Goal: Task Accomplishment & Management: Manage account settings

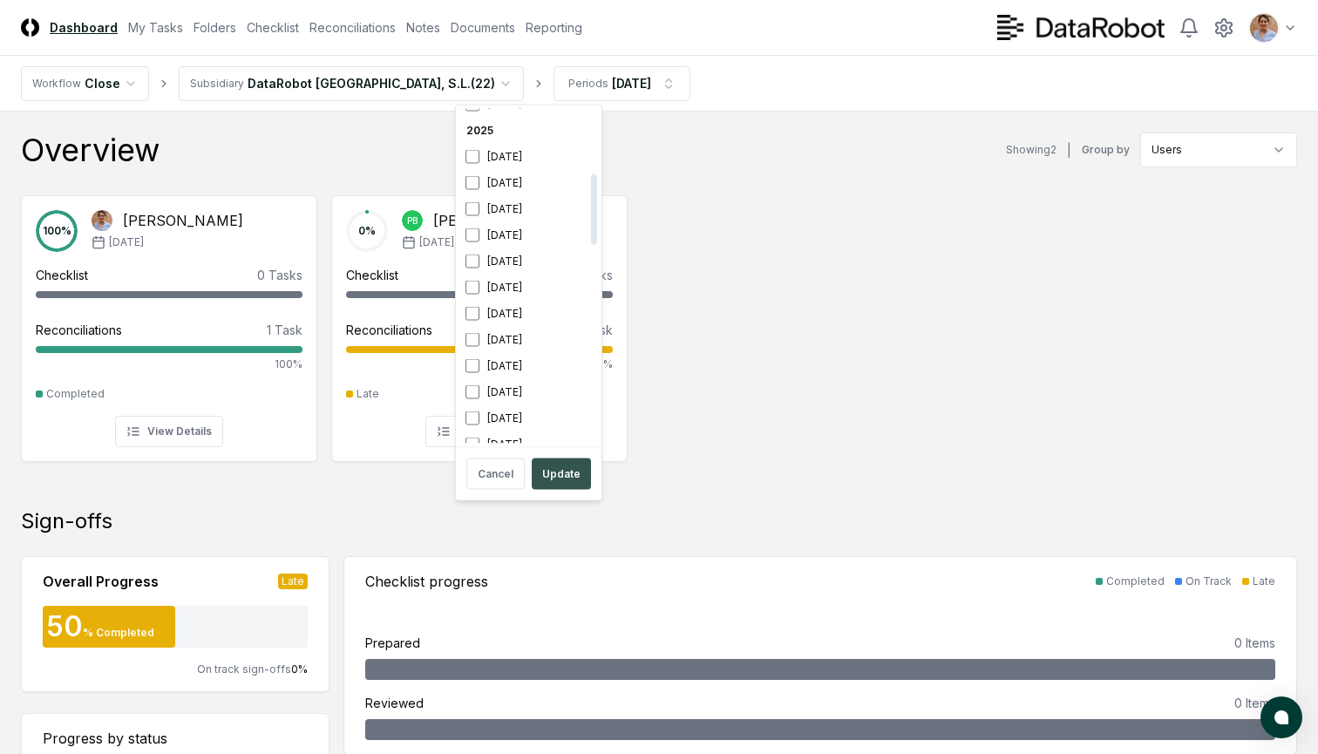
scroll to position [319, 0]
click at [571, 475] on button "Update" at bounding box center [561, 474] width 59 height 31
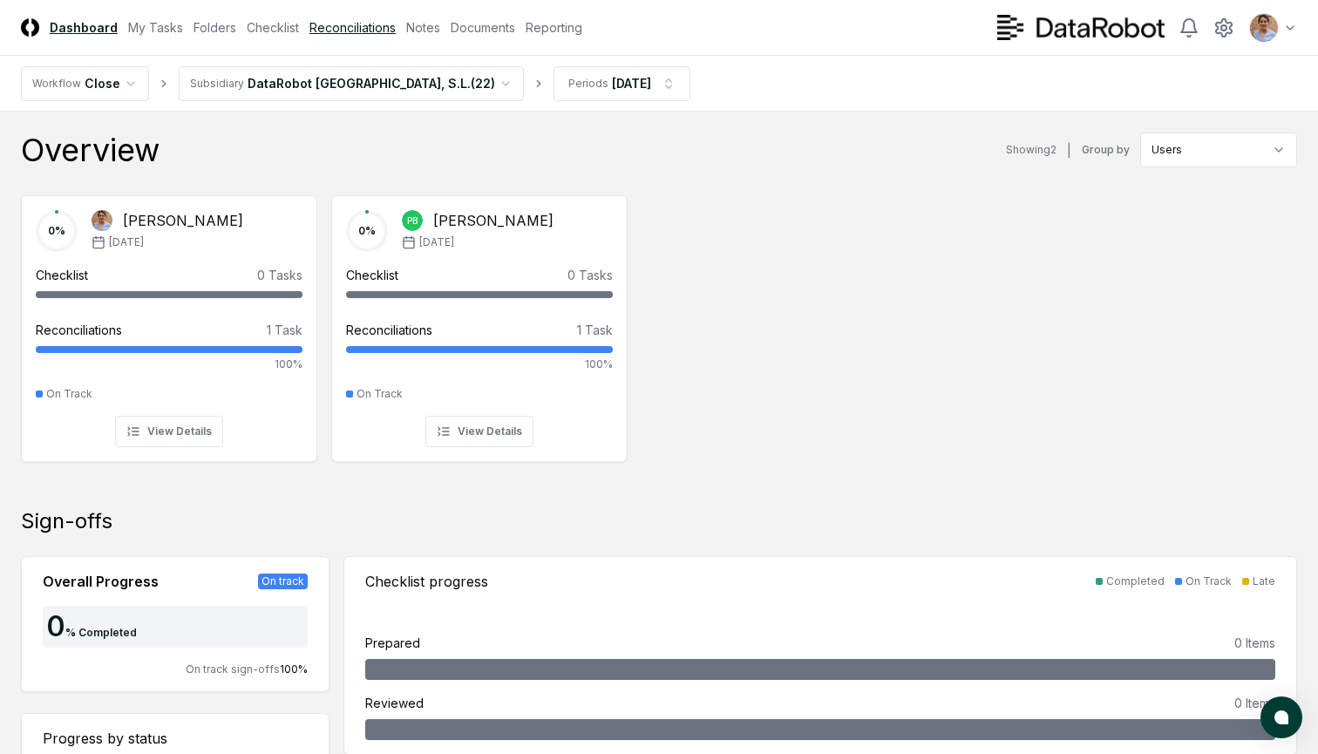
click at [346, 28] on link "Reconciliations" at bounding box center [352, 27] width 86 height 18
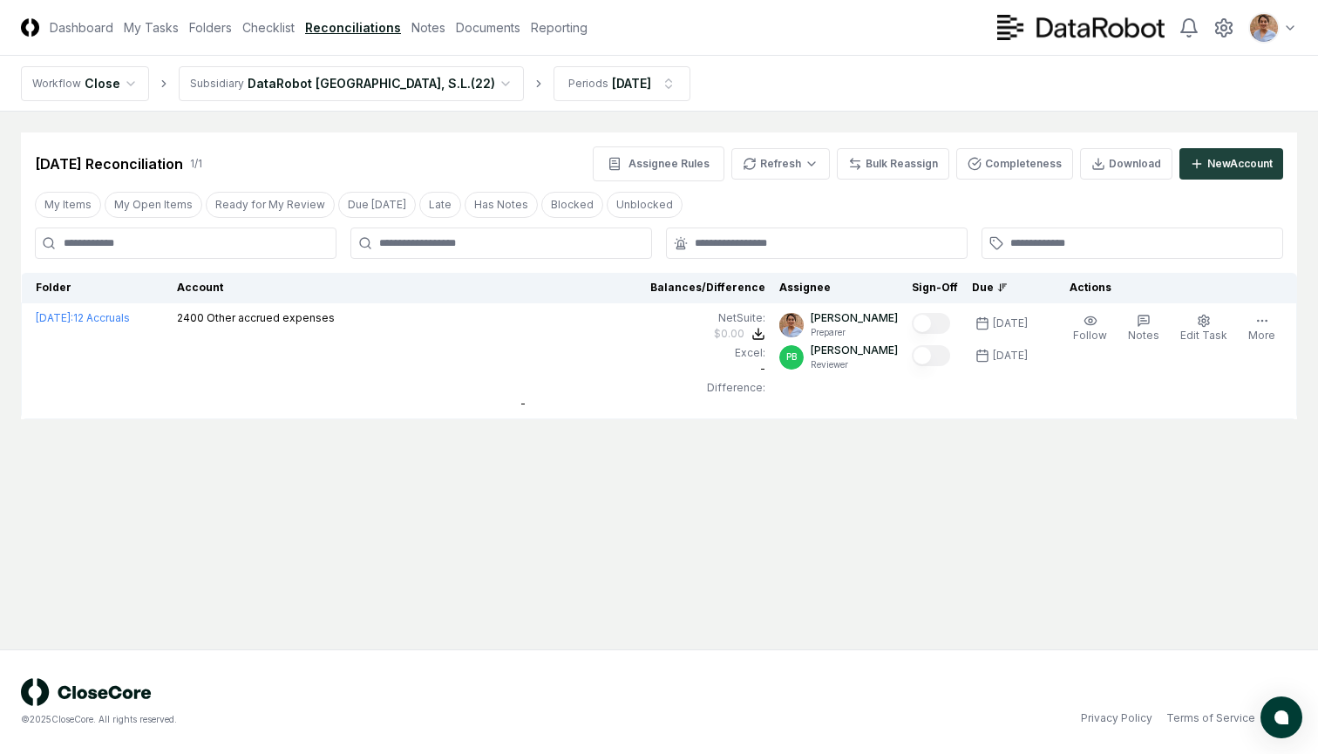
click at [356, 88] on html "CloseCore Dashboard My Tasks Folders Checklist Reconciliations Notes Documents …" at bounding box center [659, 377] width 1318 height 754
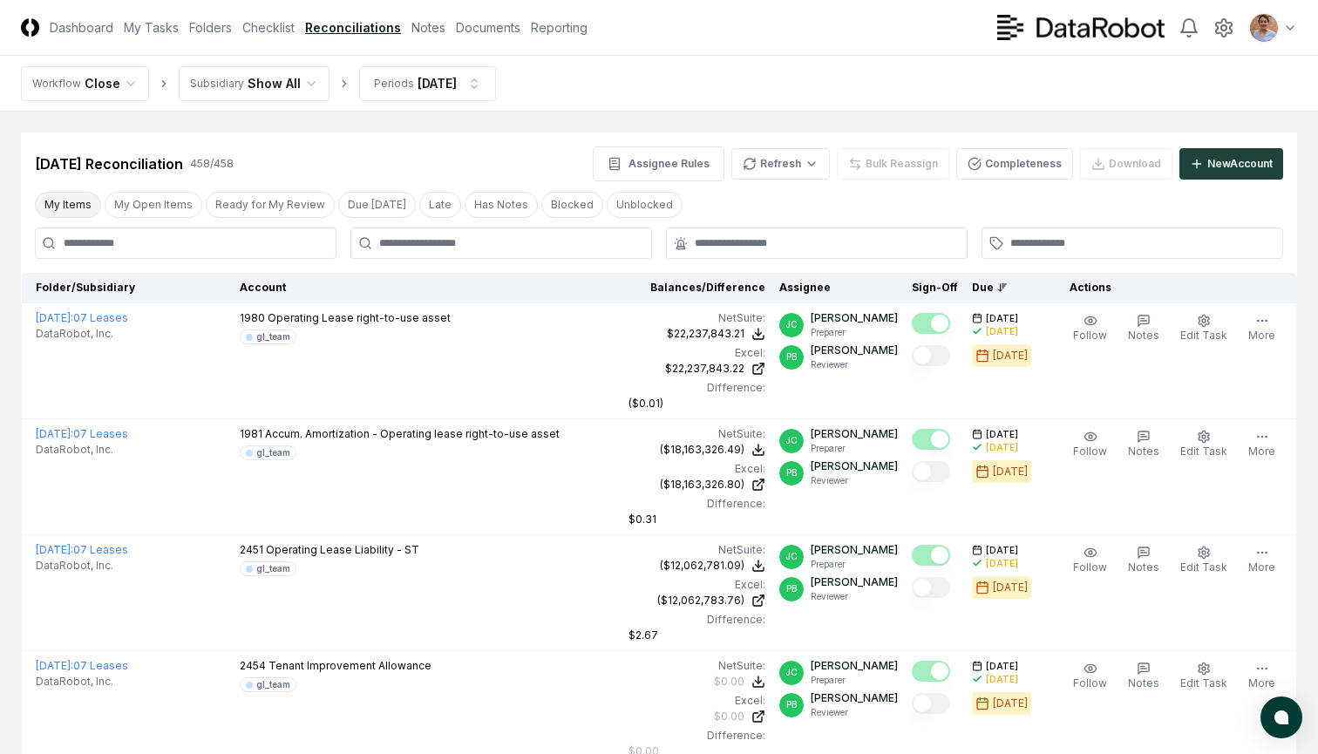
click at [74, 205] on button "My Items" at bounding box center [68, 205] width 66 height 26
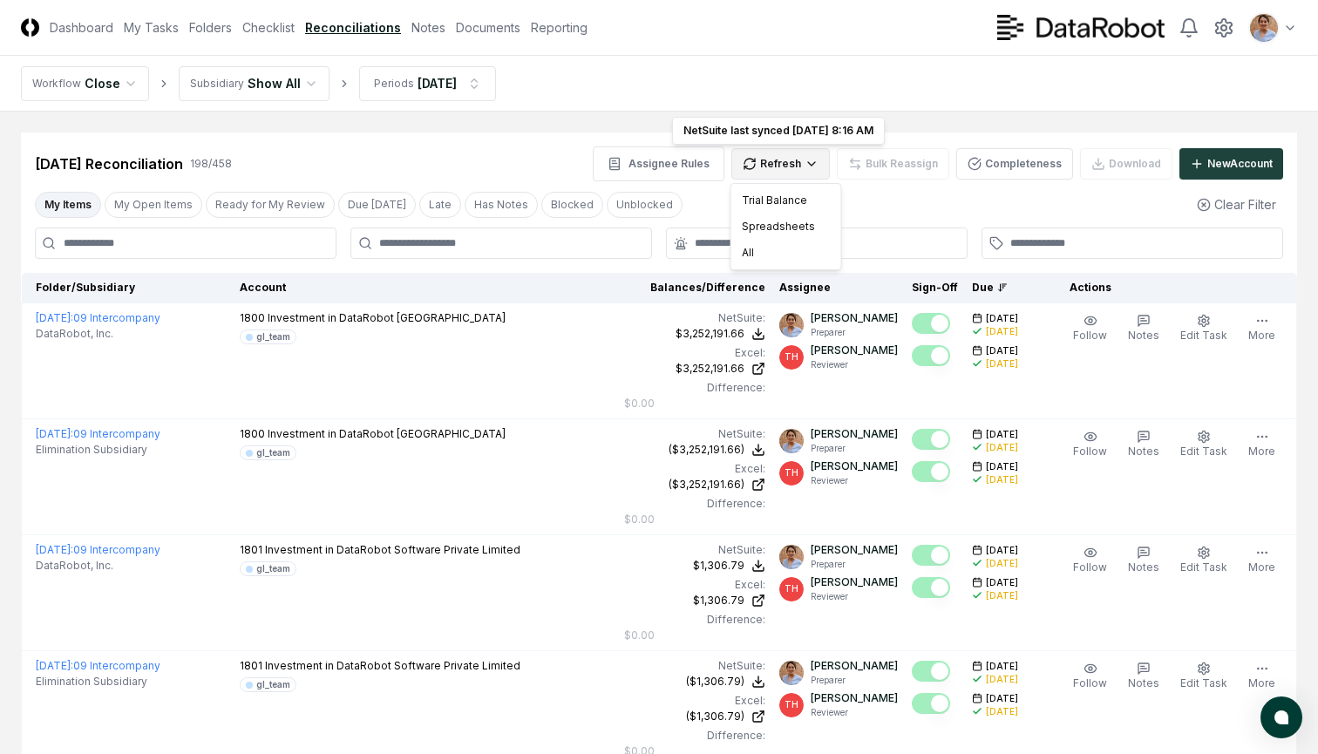
click at [748, 255] on div "All" at bounding box center [786, 253] width 103 height 26
click at [179, 208] on button "My Open Items" at bounding box center [154, 205] width 98 height 26
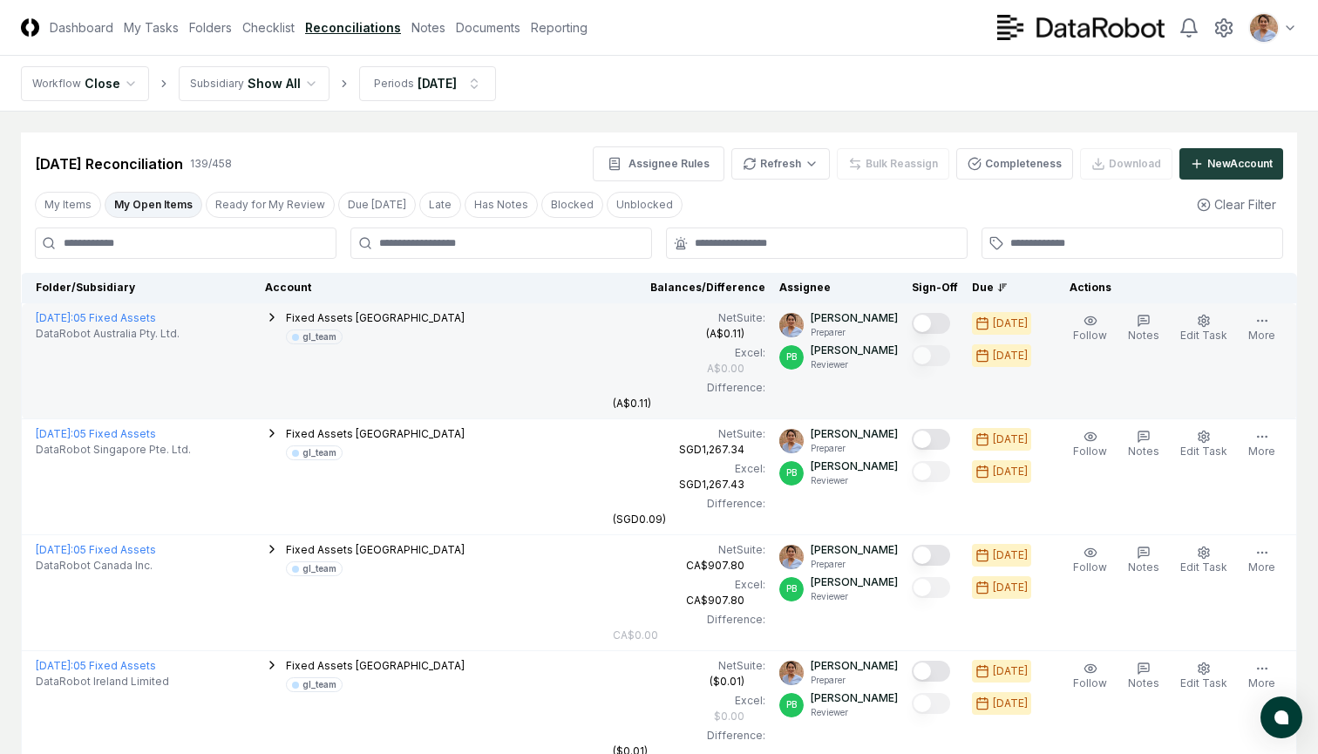
click at [939, 326] on button "Mark complete" at bounding box center [931, 323] width 38 height 21
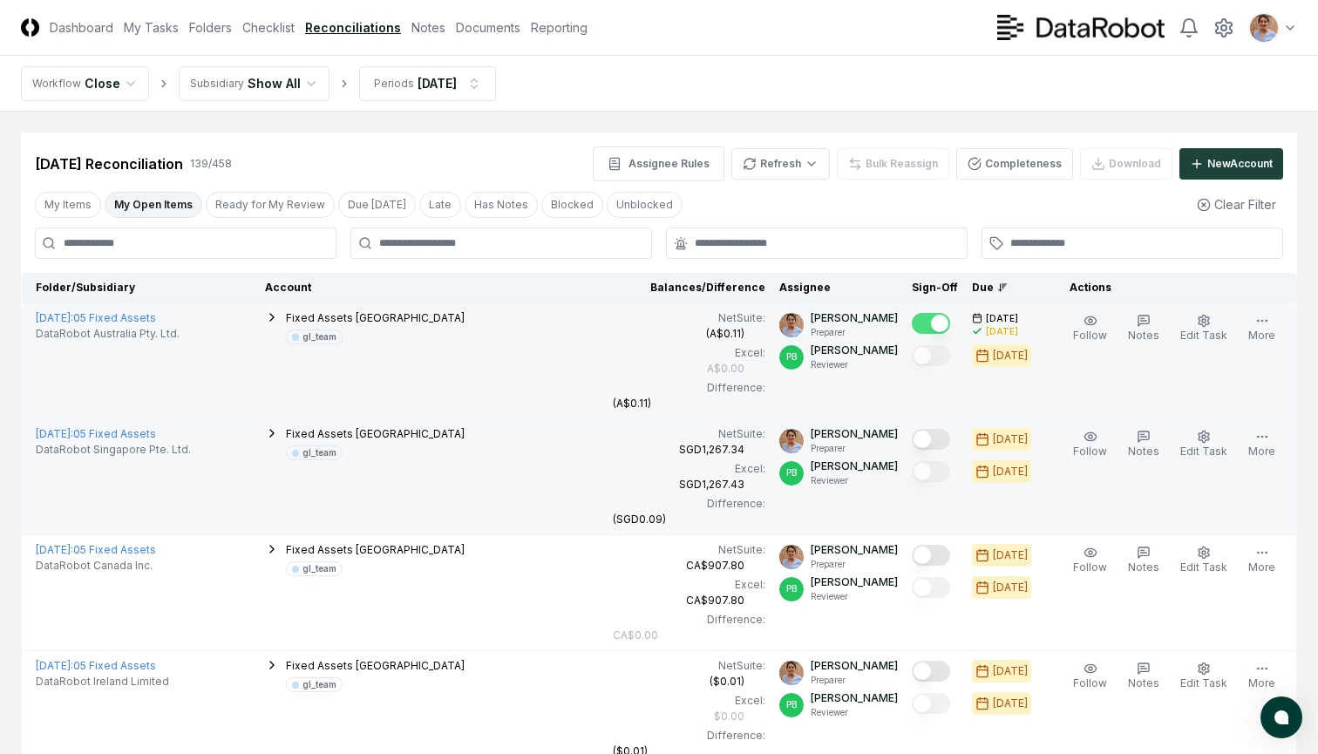
click at [933, 440] on button "Mark complete" at bounding box center [931, 439] width 38 height 21
click at [1204, 435] on icon "button" at bounding box center [1204, 437] width 14 height 14
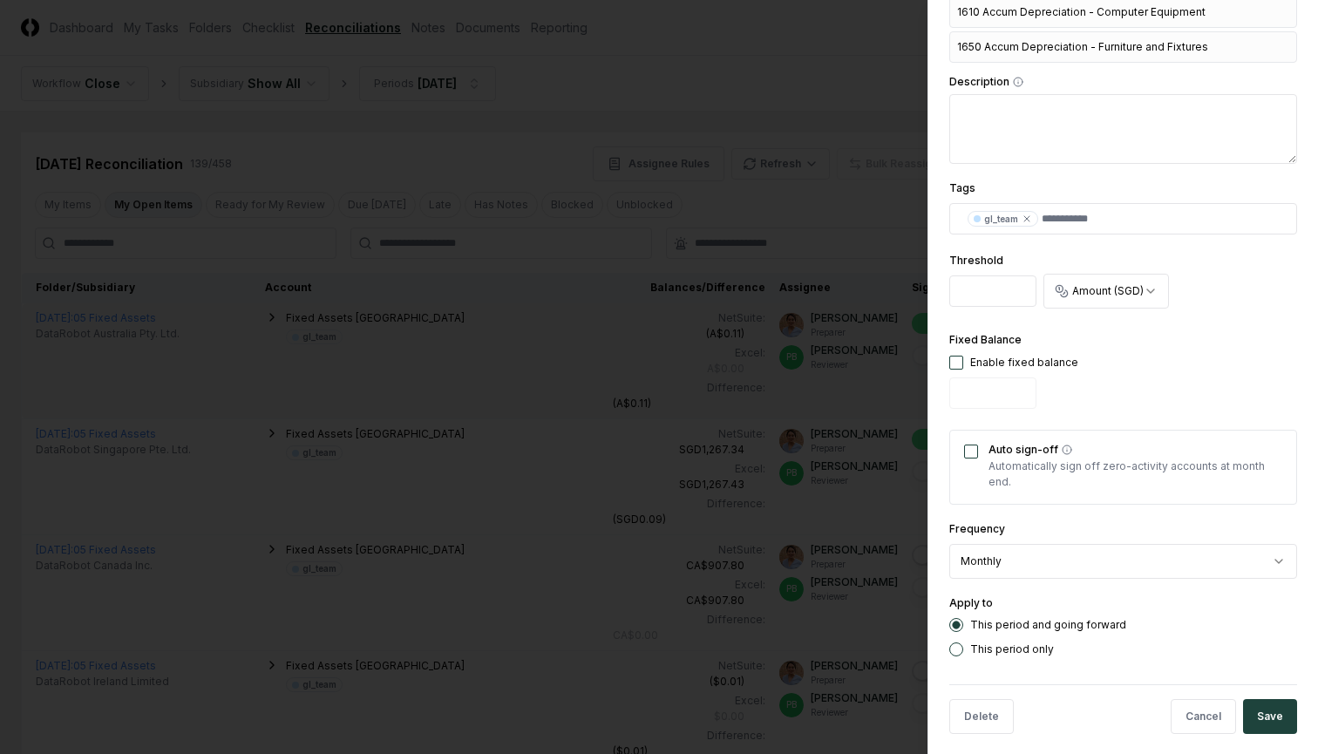
scroll to position [699, 0]
click at [1194, 706] on button "Cancel" at bounding box center [1203, 717] width 65 height 35
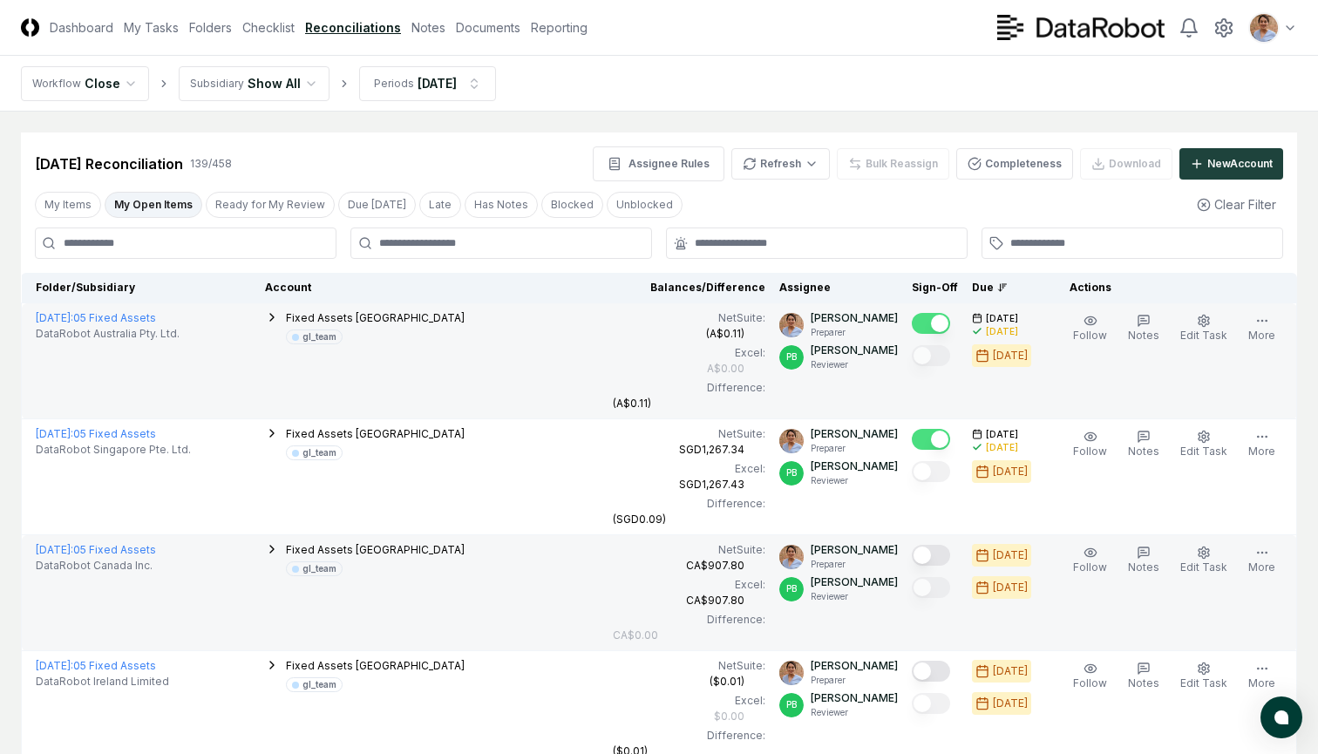
click at [934, 553] on button "Mark complete" at bounding box center [931, 555] width 38 height 21
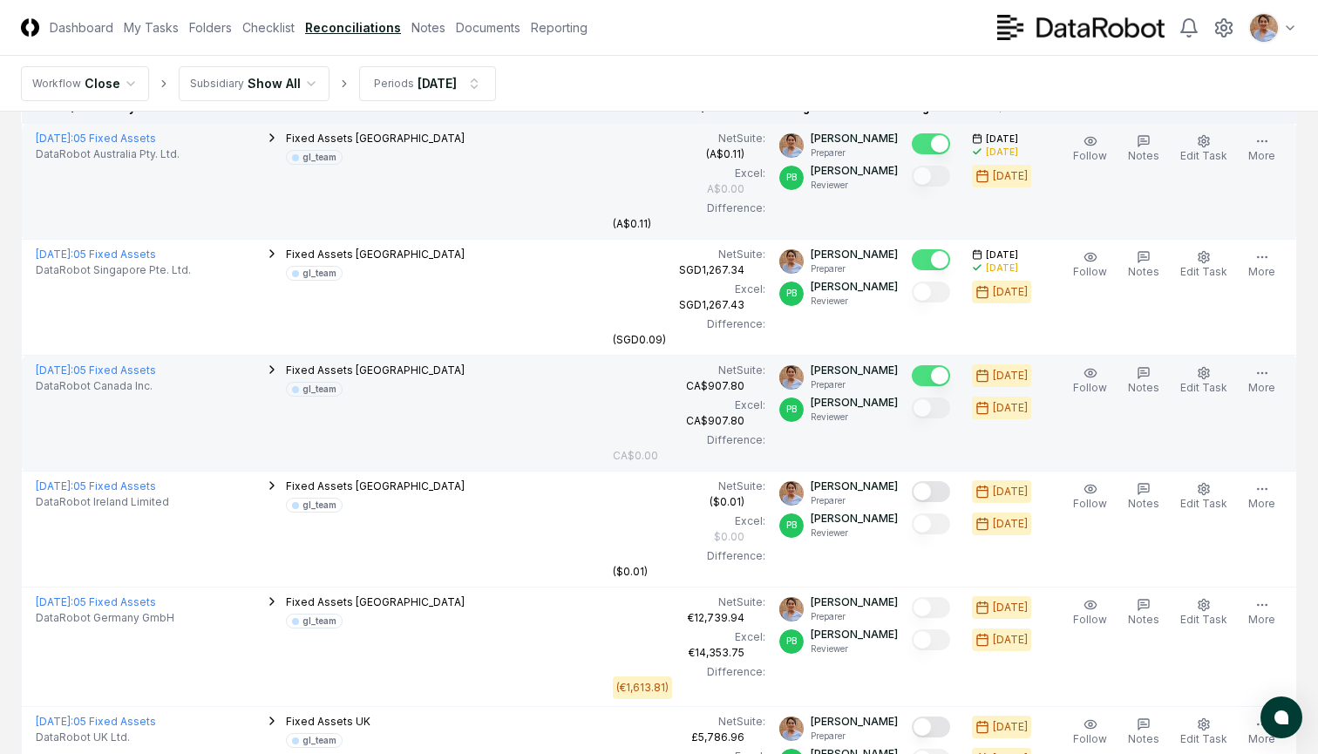
scroll to position [180, 0]
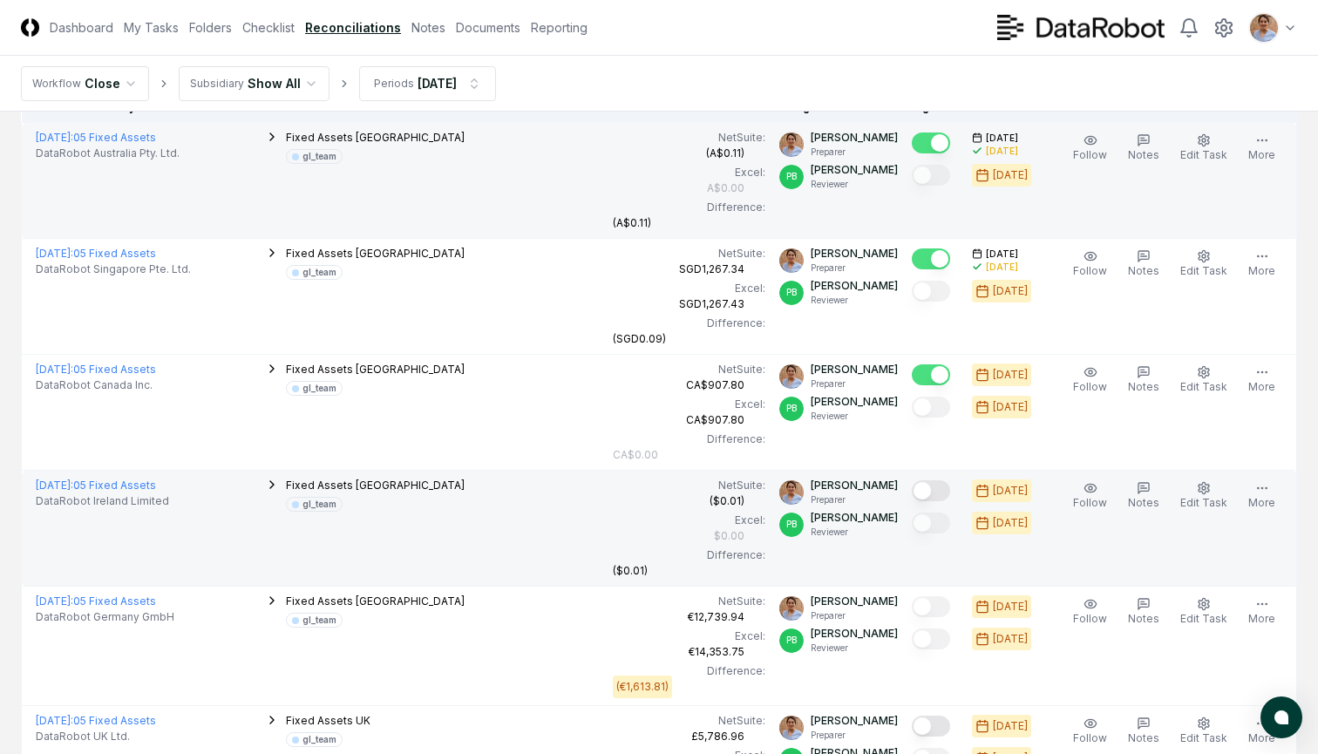
click at [934, 488] on button "Mark complete" at bounding box center [931, 490] width 38 height 21
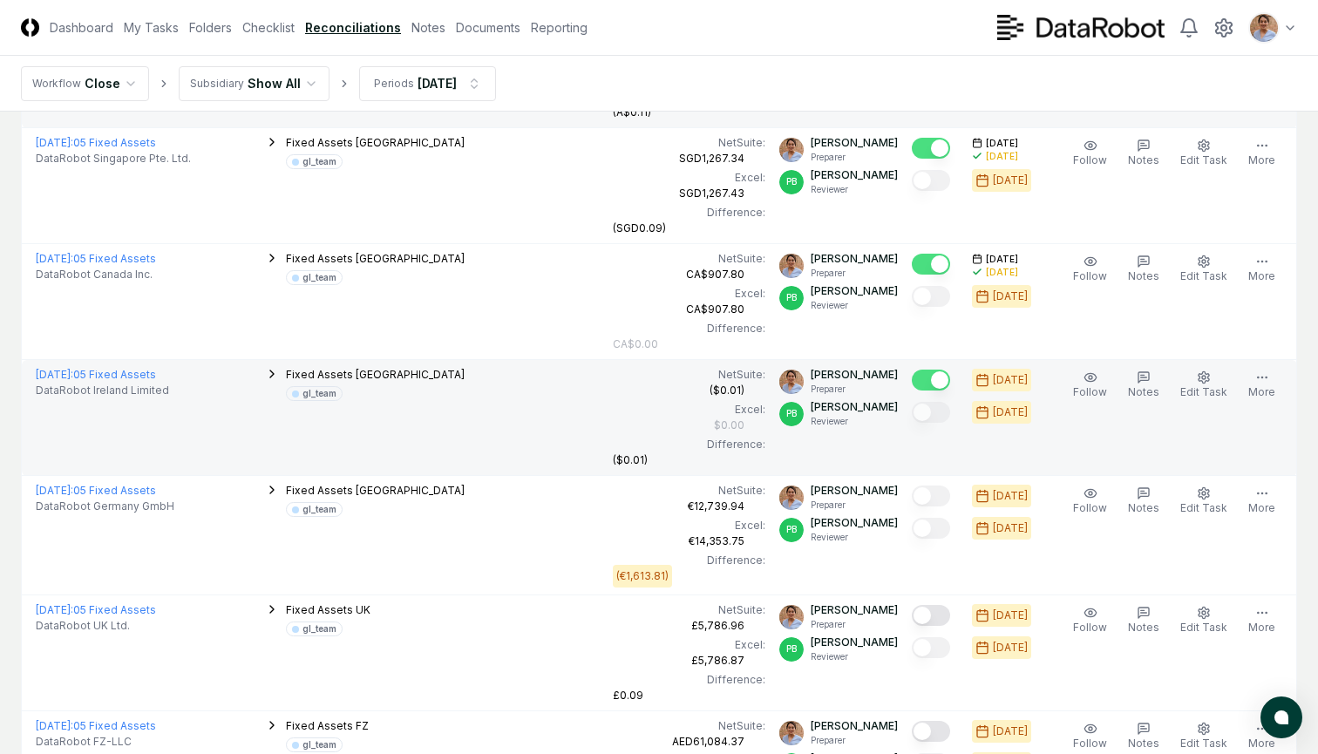
scroll to position [356, 0]
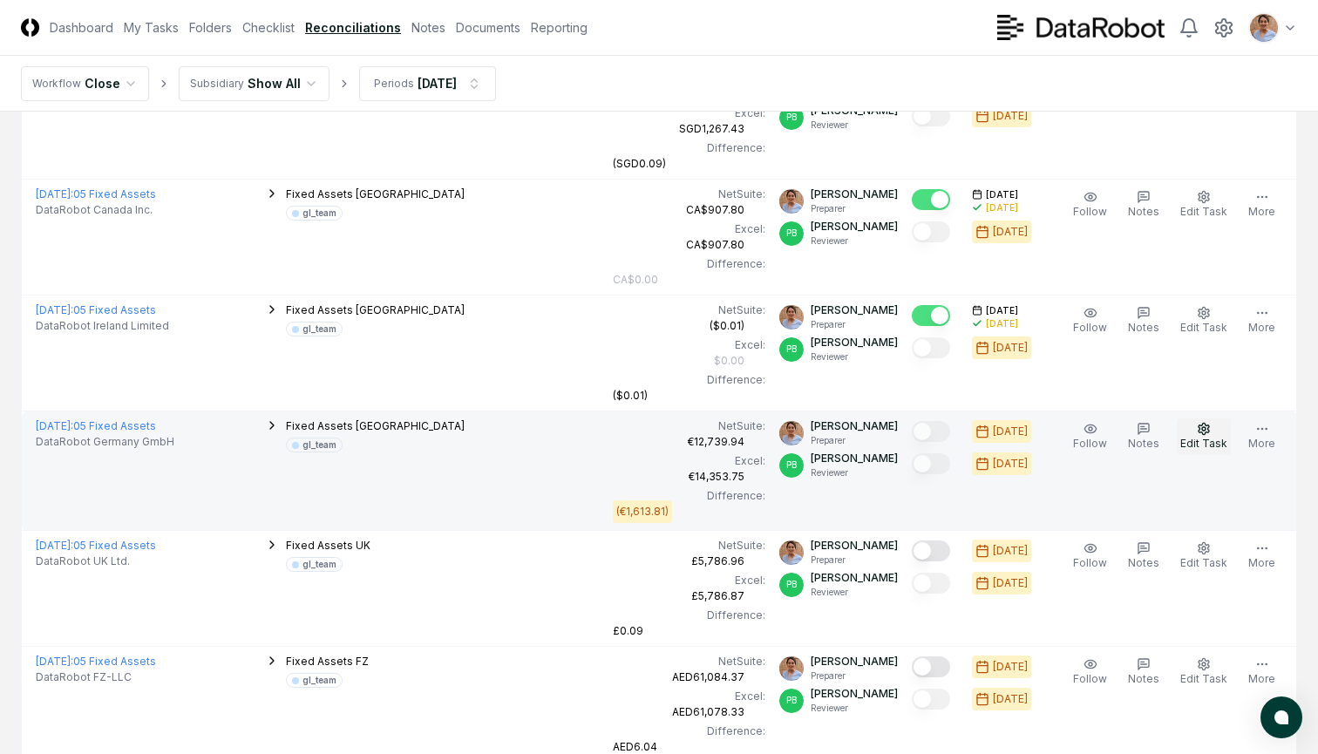
click at [1209, 424] on icon "button" at bounding box center [1204, 429] width 14 height 14
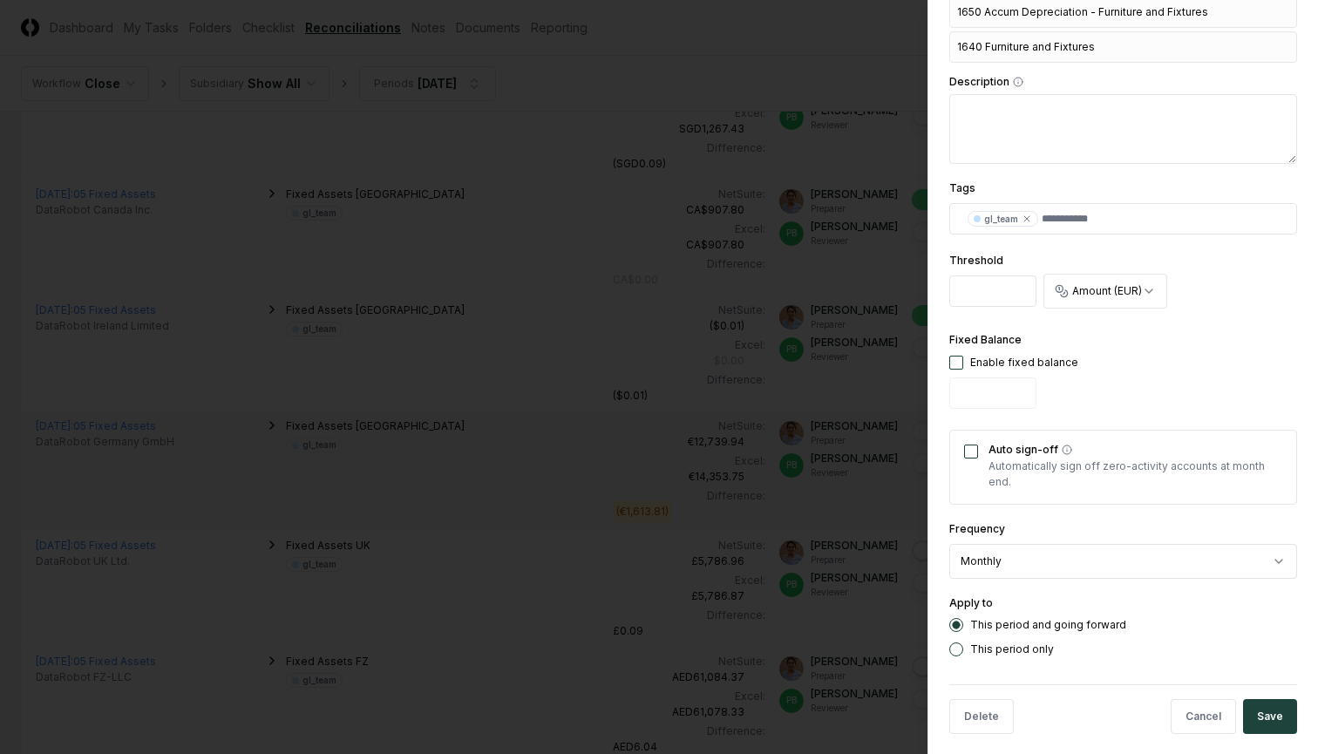
scroll to position [629, 0]
drag, startPoint x: 987, startPoint y: 292, endPoint x: 950, endPoint y: 292, distance: 36.6
click at [950, 292] on input "****" at bounding box center [992, 291] width 87 height 31
type input "****"
click at [1145, 345] on div "Fixed Balance Enable fixed balance" at bounding box center [1123, 373] width 348 height 86
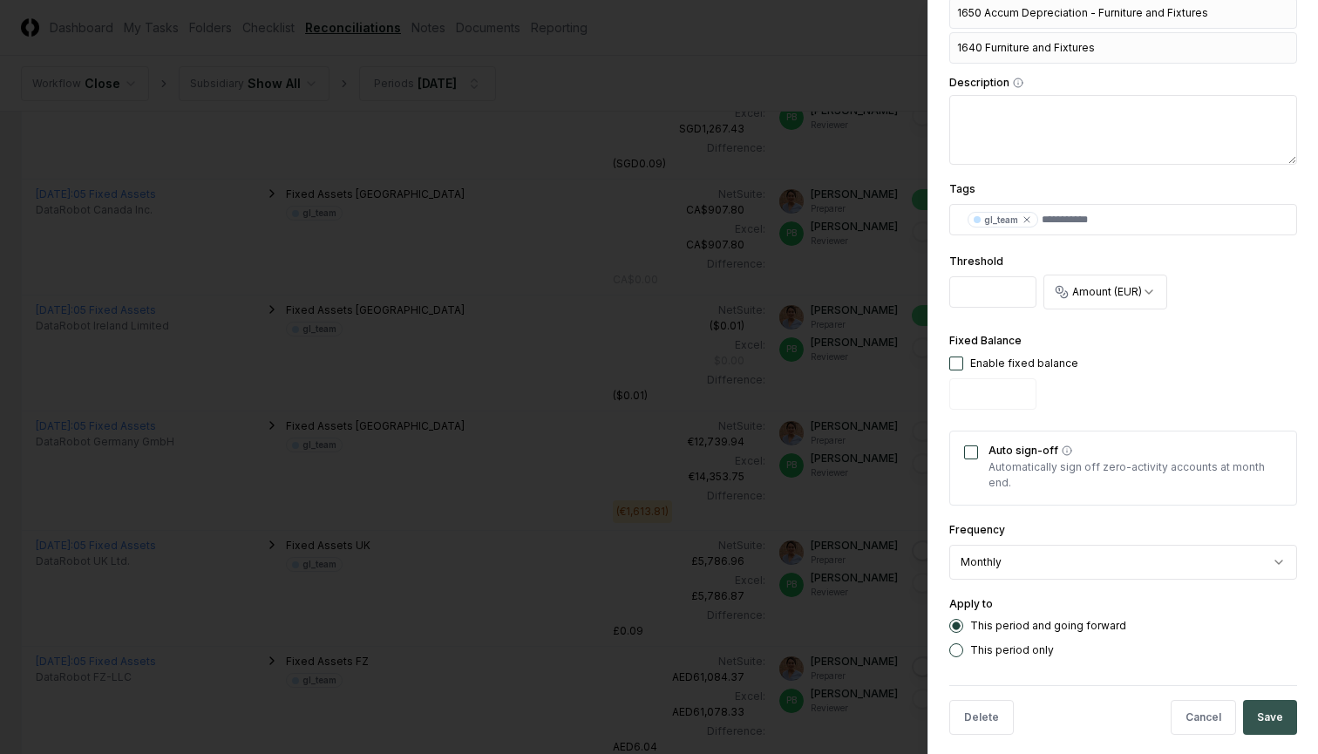
click at [1264, 700] on button "Save" at bounding box center [1270, 717] width 54 height 35
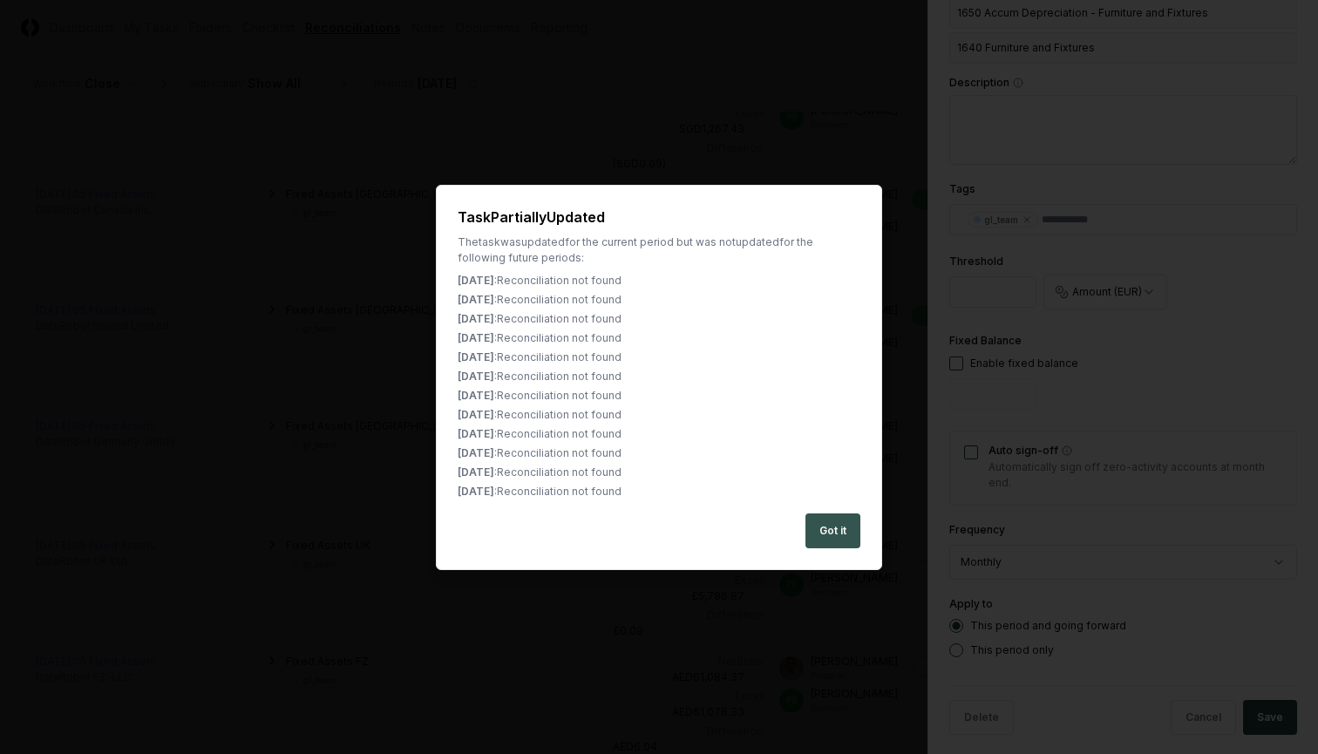
click at [838, 533] on button "Got it" at bounding box center [832, 530] width 55 height 35
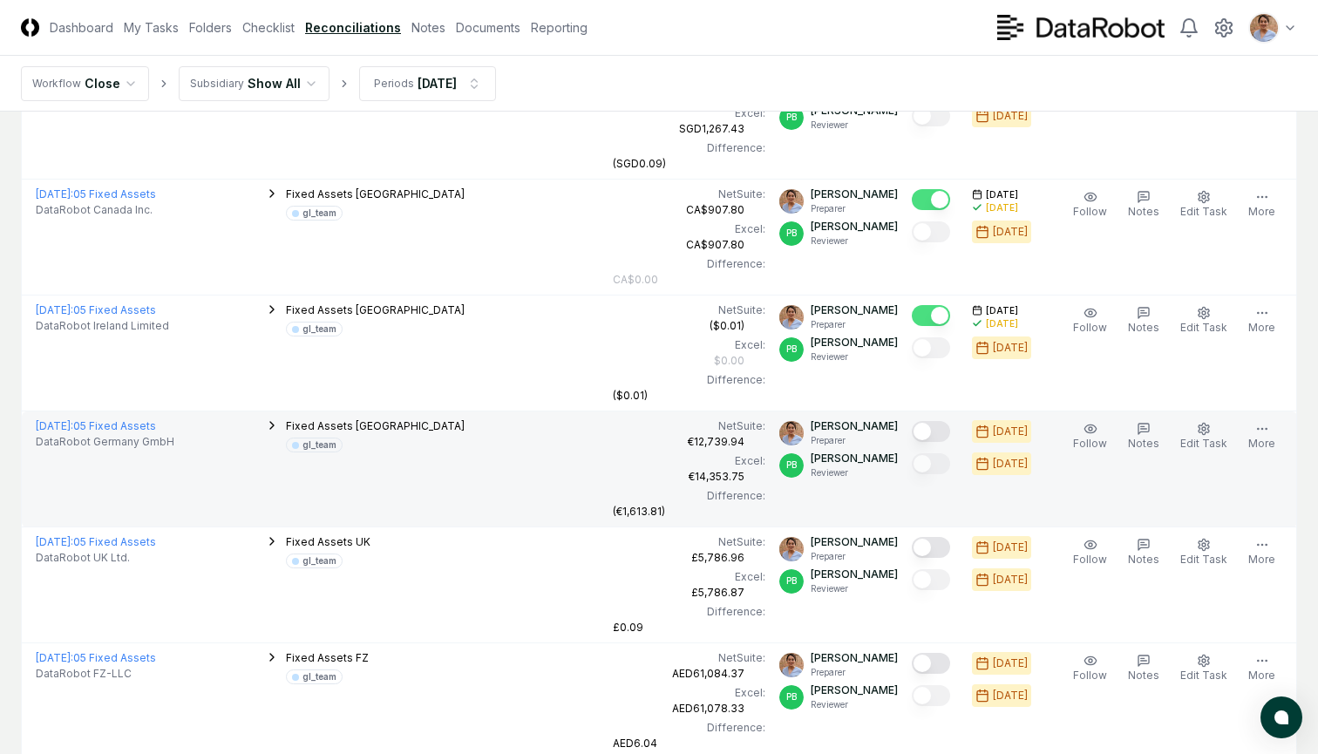
click at [940, 428] on button "Mark complete" at bounding box center [931, 431] width 38 height 21
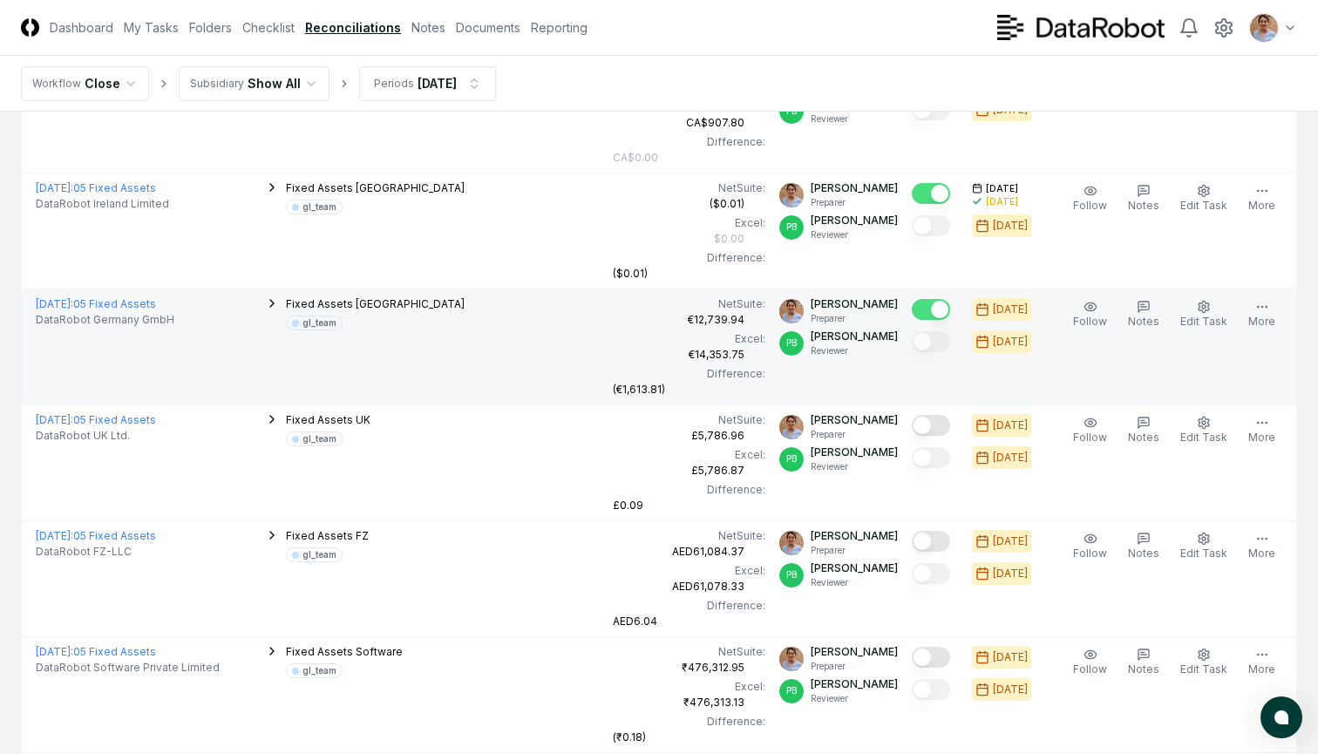
scroll to position [500, 0]
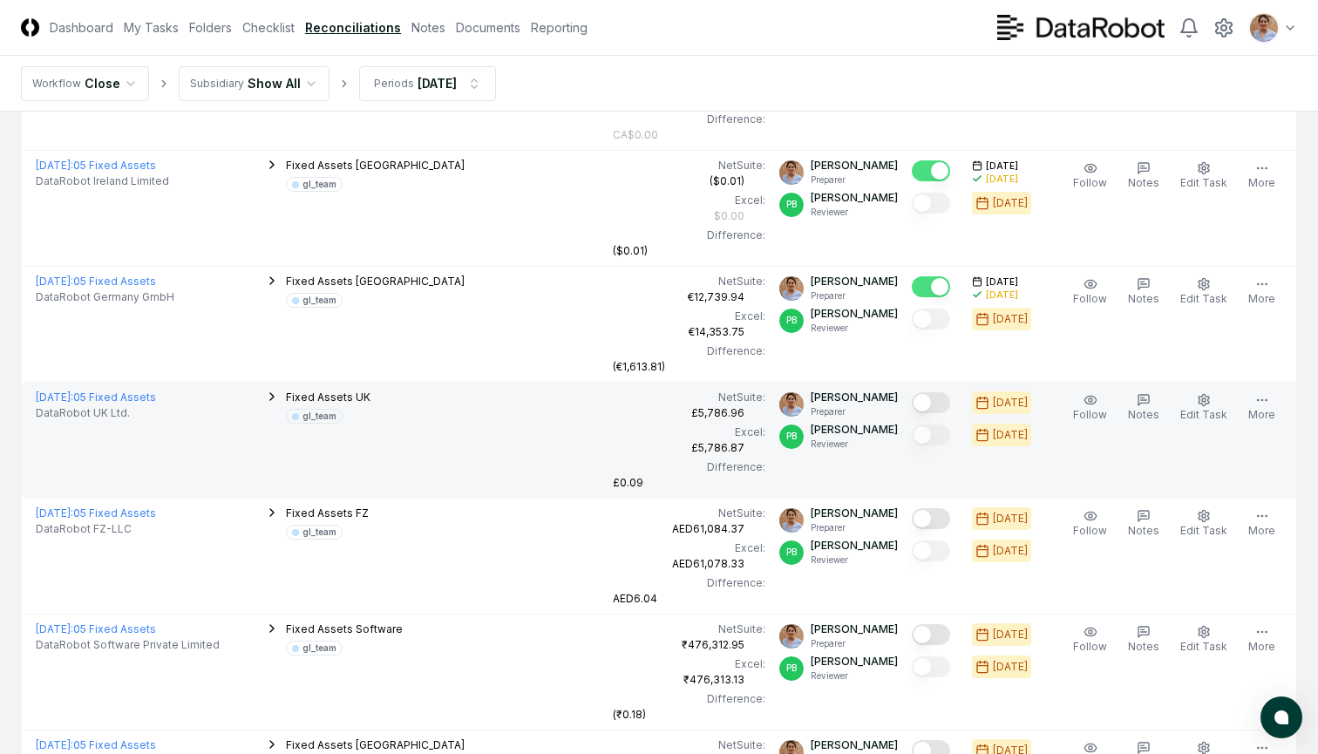
click at [939, 400] on button "Mark complete" at bounding box center [931, 402] width 38 height 21
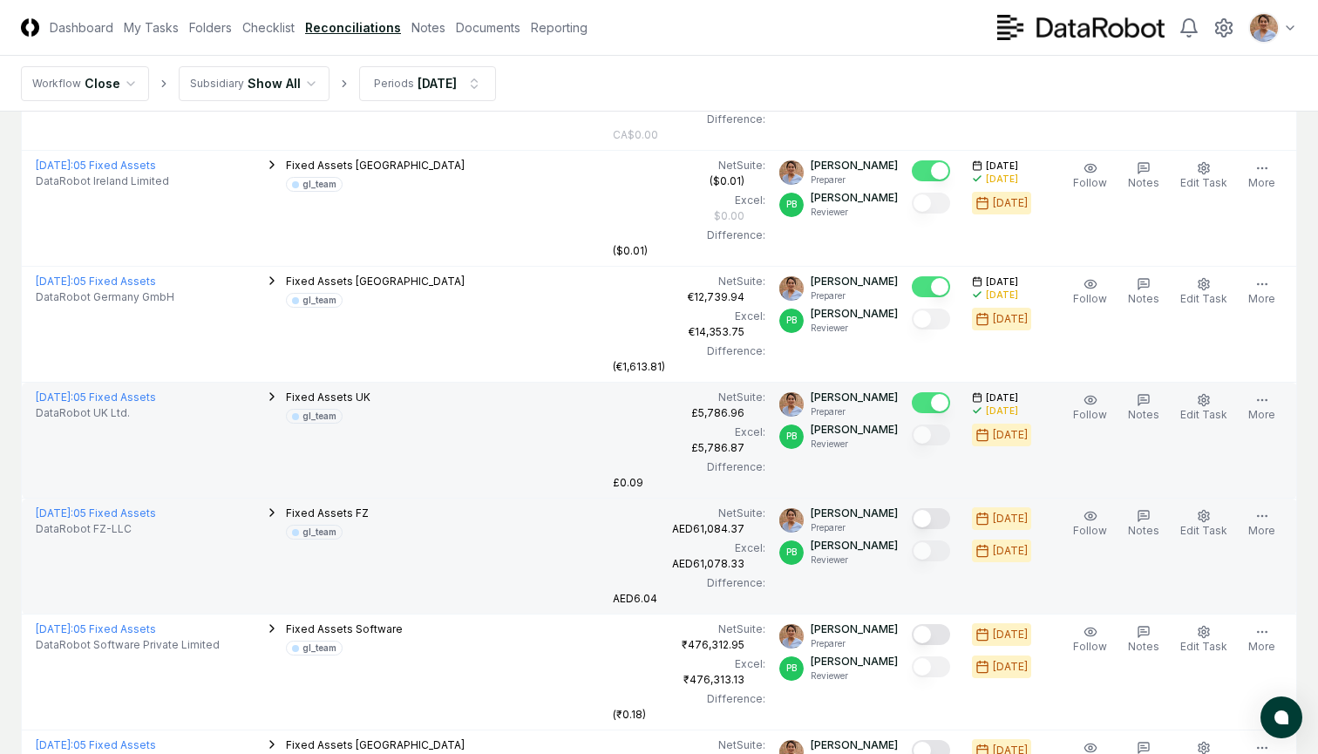
click at [934, 517] on button "Mark complete" at bounding box center [931, 518] width 38 height 21
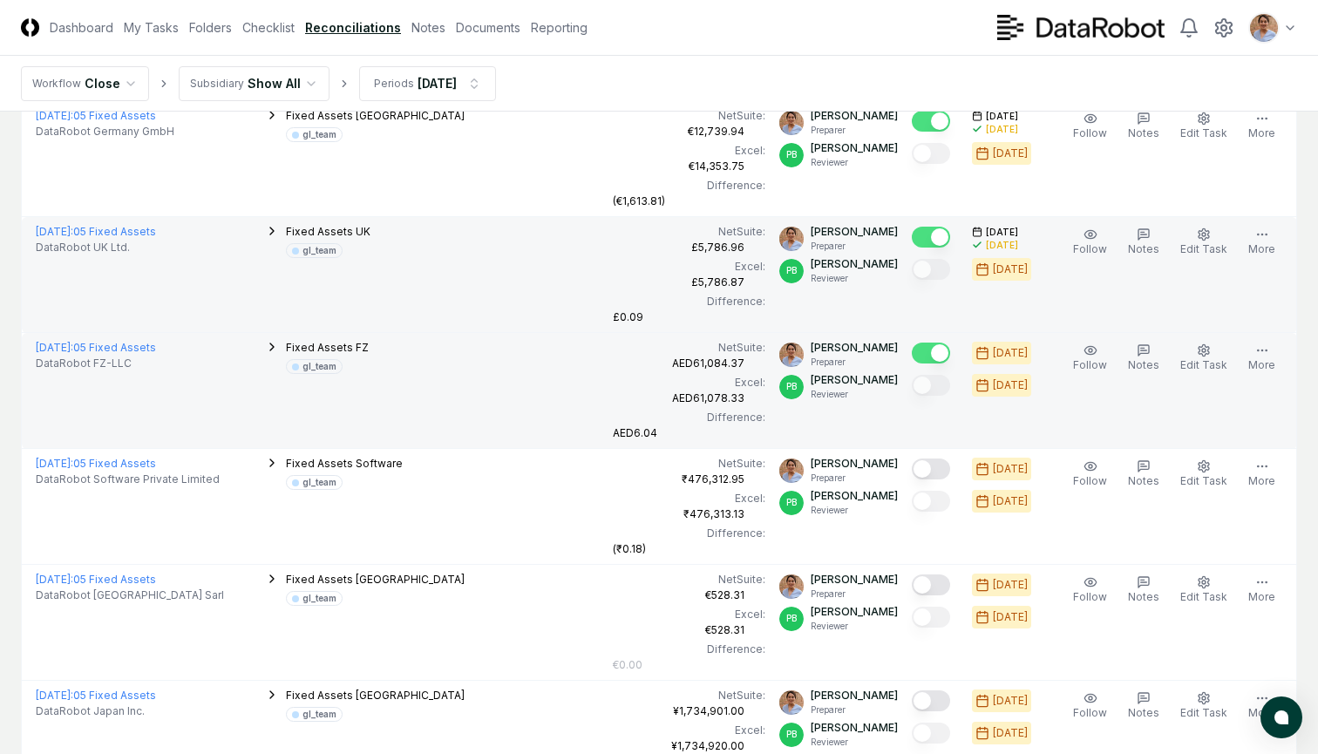
scroll to position [675, 0]
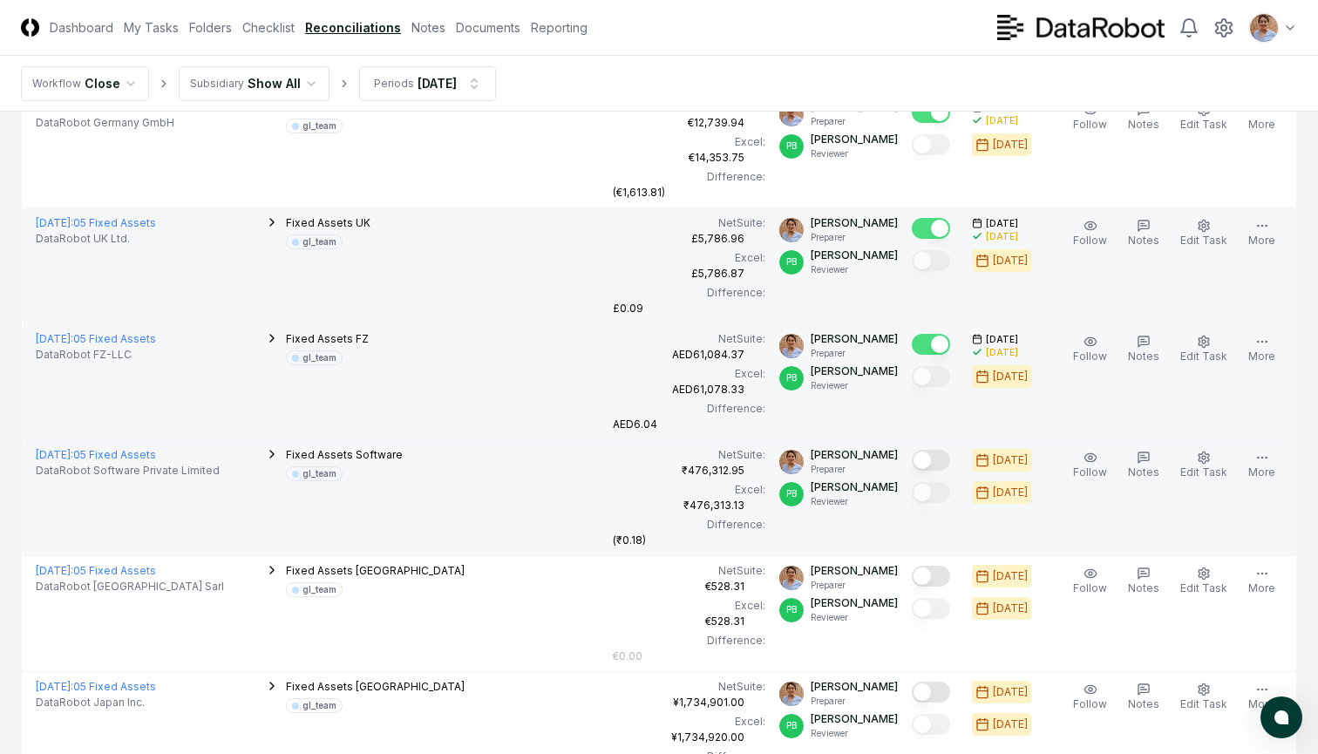
click at [940, 456] on button "Mark complete" at bounding box center [931, 460] width 38 height 21
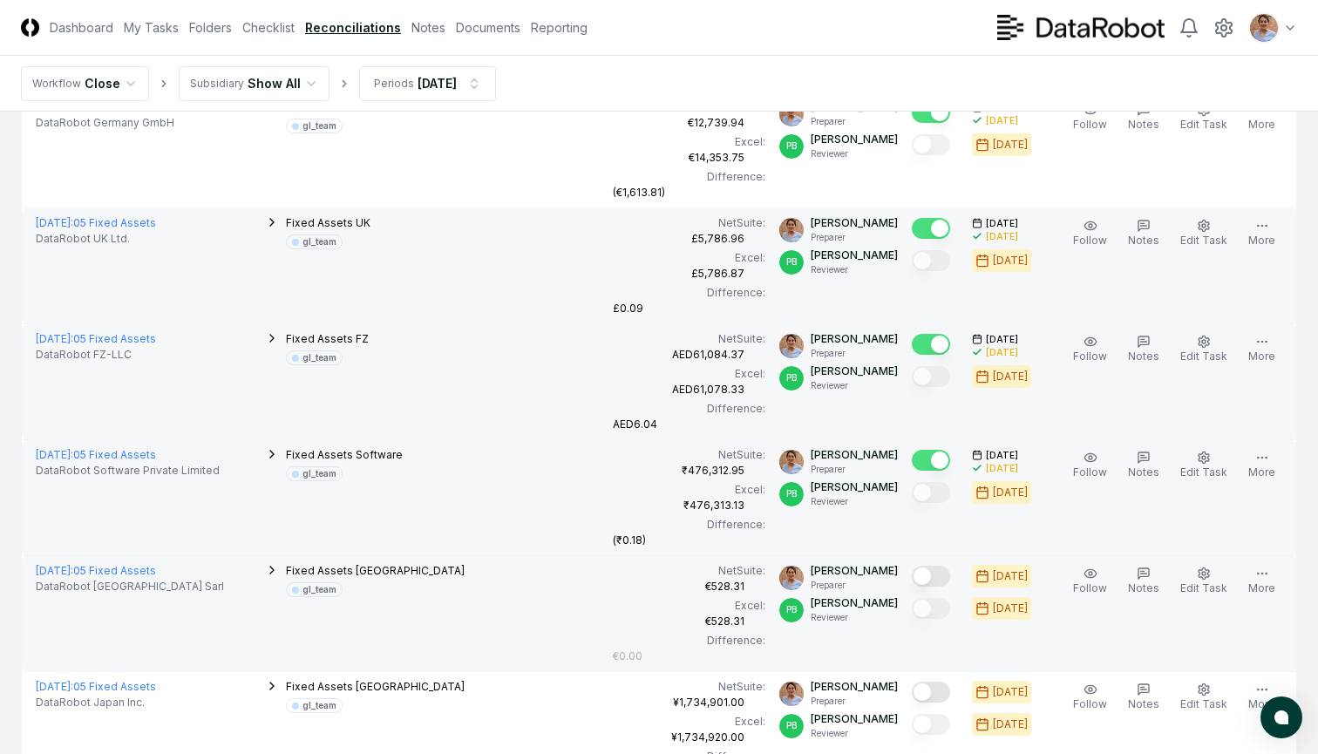
click at [931, 568] on button "Mark complete" at bounding box center [931, 576] width 38 height 21
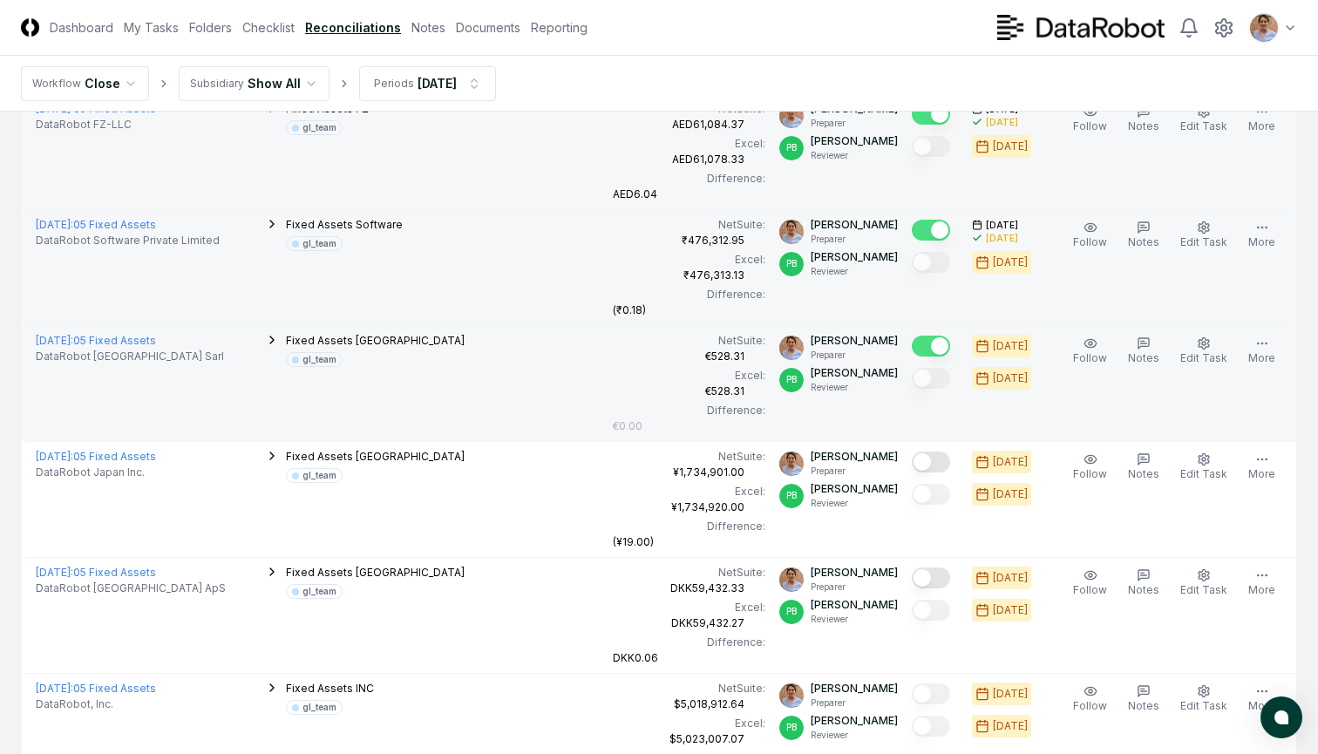
scroll to position [910, 0]
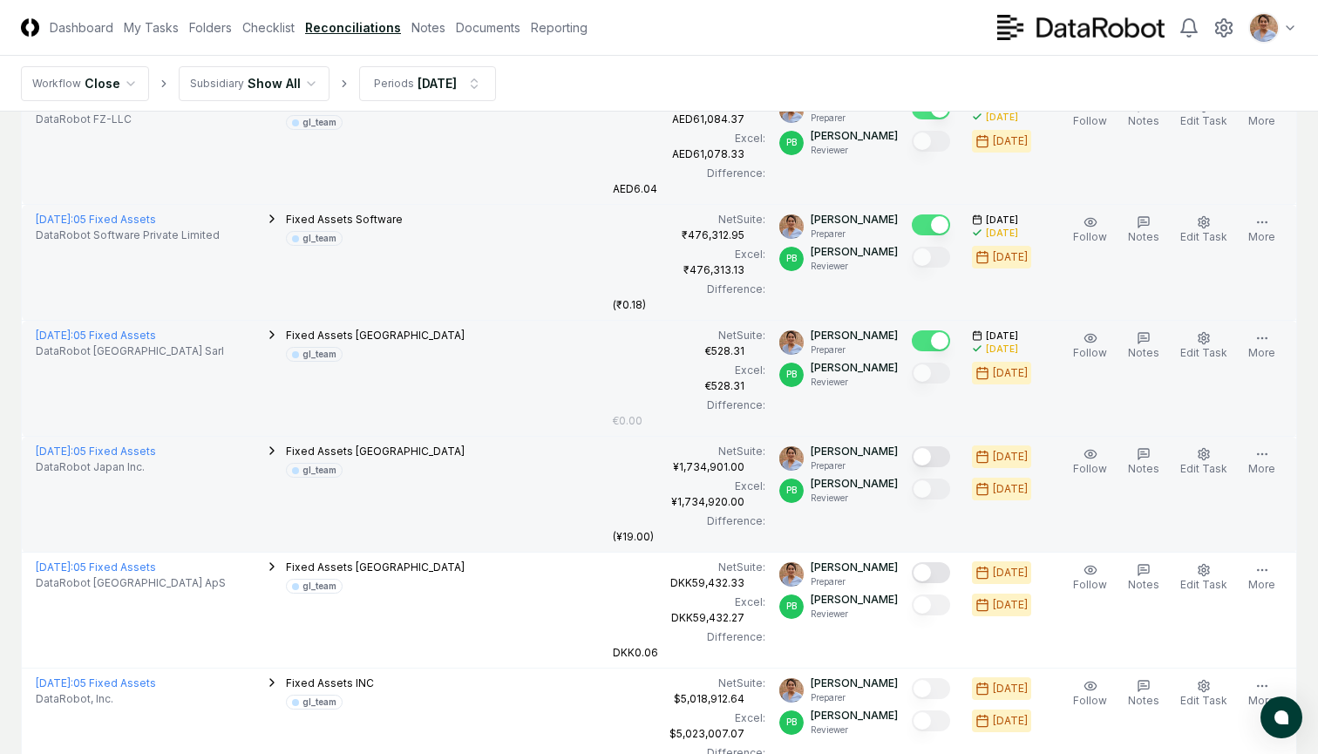
click at [932, 457] on button "Mark complete" at bounding box center [931, 456] width 38 height 21
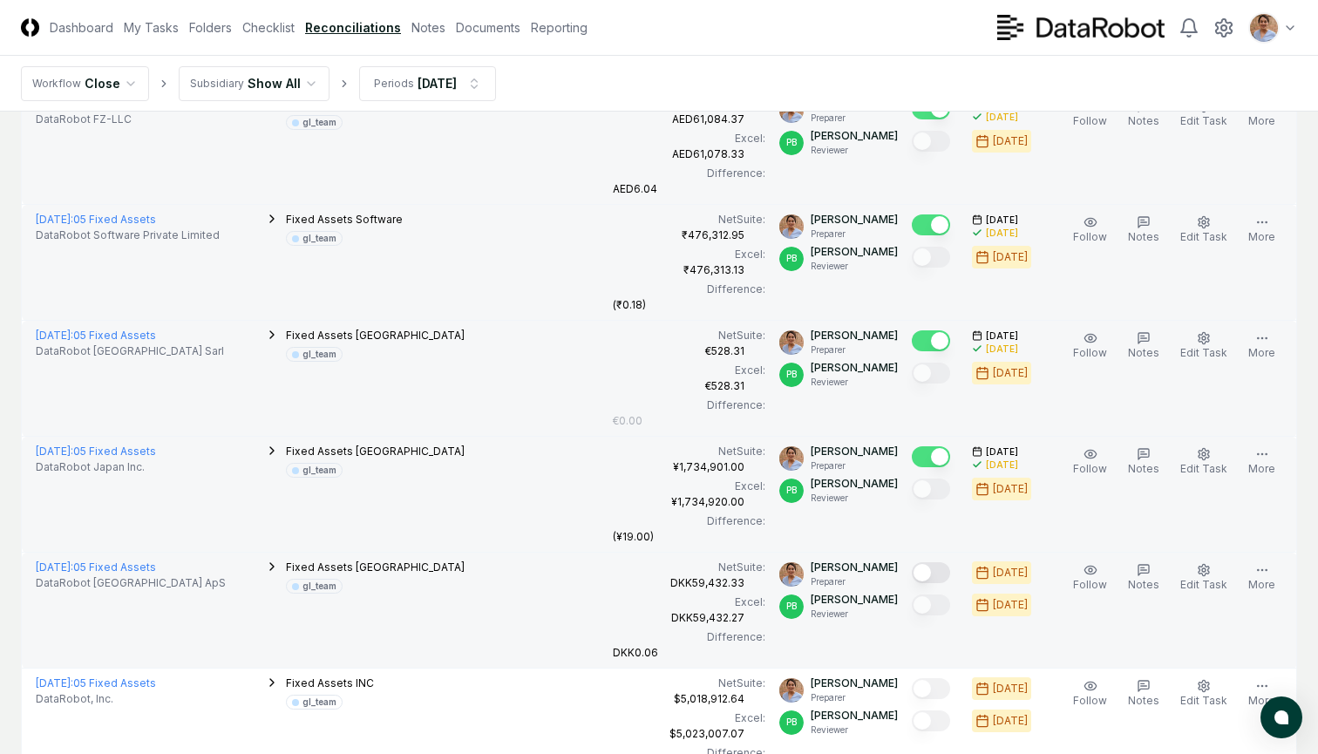
click at [934, 572] on button "Mark complete" at bounding box center [931, 572] width 38 height 21
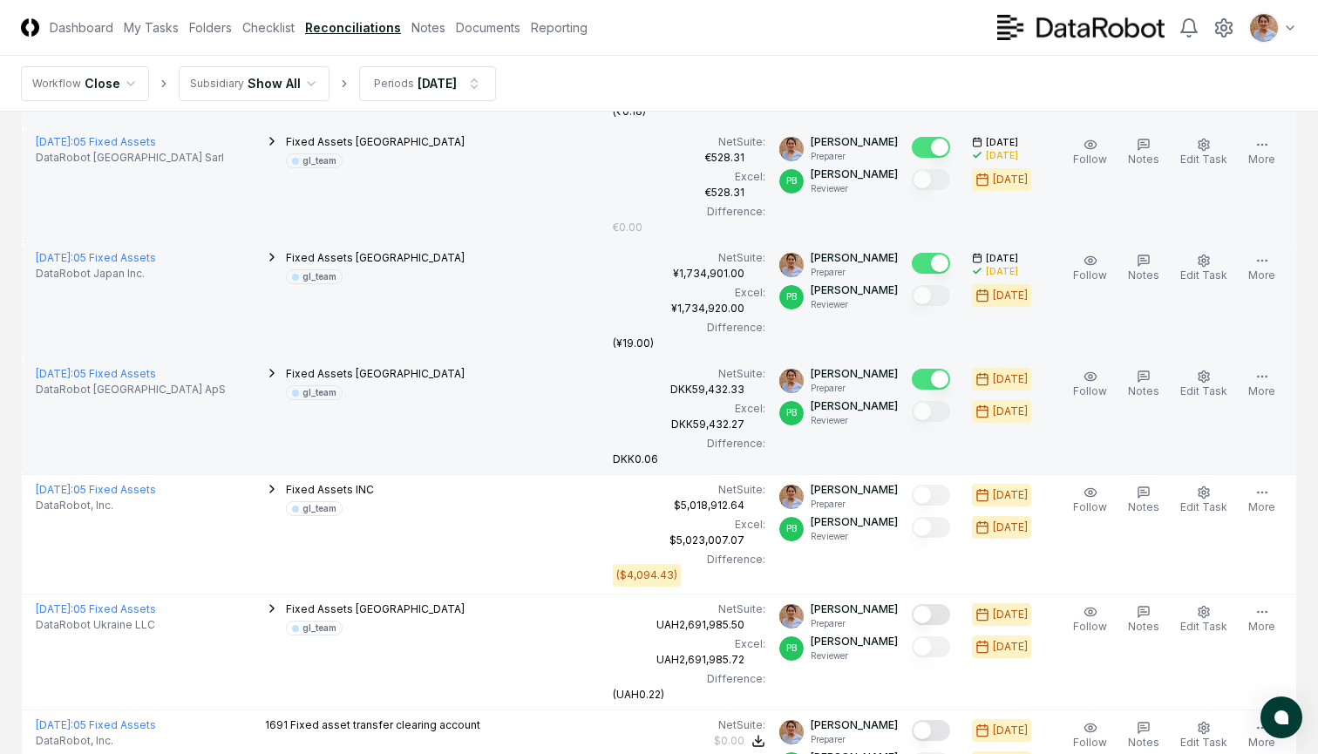
scroll to position [1110, 0]
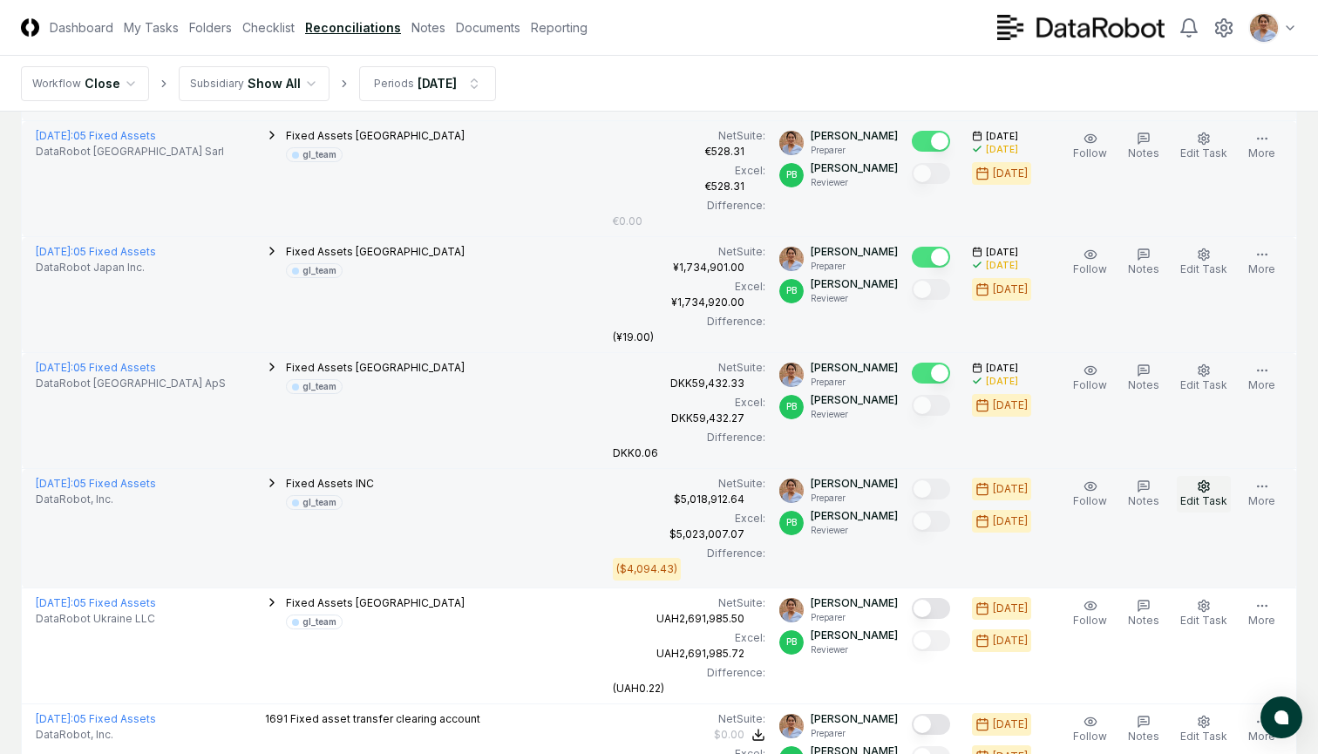
click at [1204, 488] on icon "button" at bounding box center [1204, 486] width 14 height 14
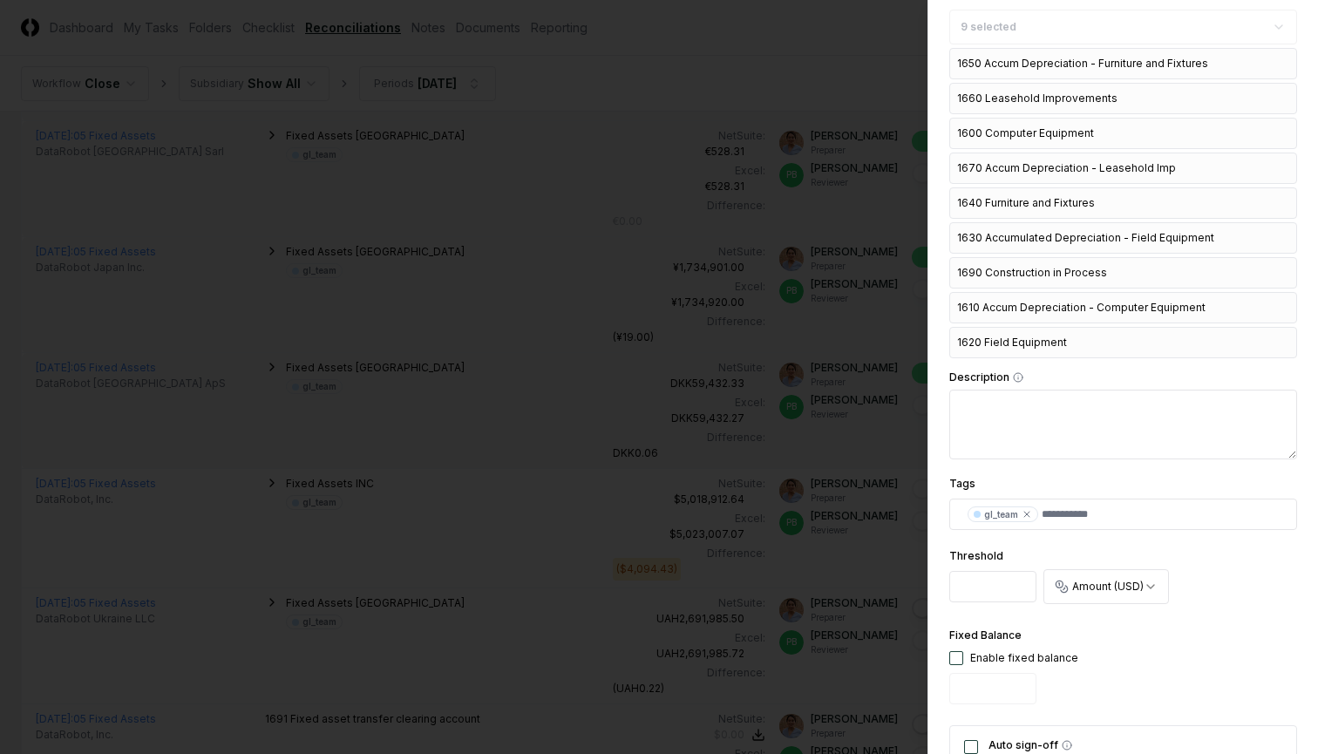
scroll to position [491, 0]
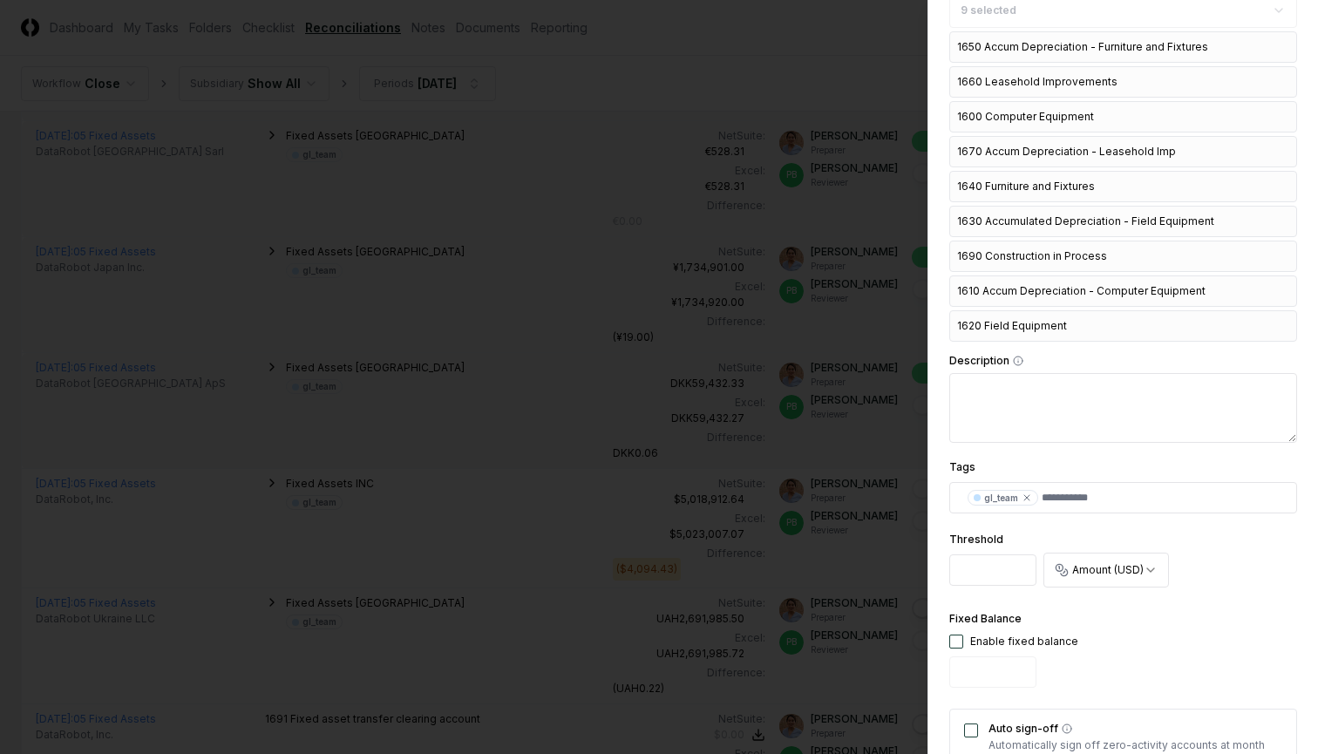
drag, startPoint x: 993, startPoint y: 572, endPoint x: 947, endPoint y: 572, distance: 46.2
click at [947, 572] on div "**********" at bounding box center [1122, 377] width 391 height 754
type input "****"
click at [1117, 613] on div "Fixed Balance Enable fixed balance" at bounding box center [1123, 651] width 348 height 86
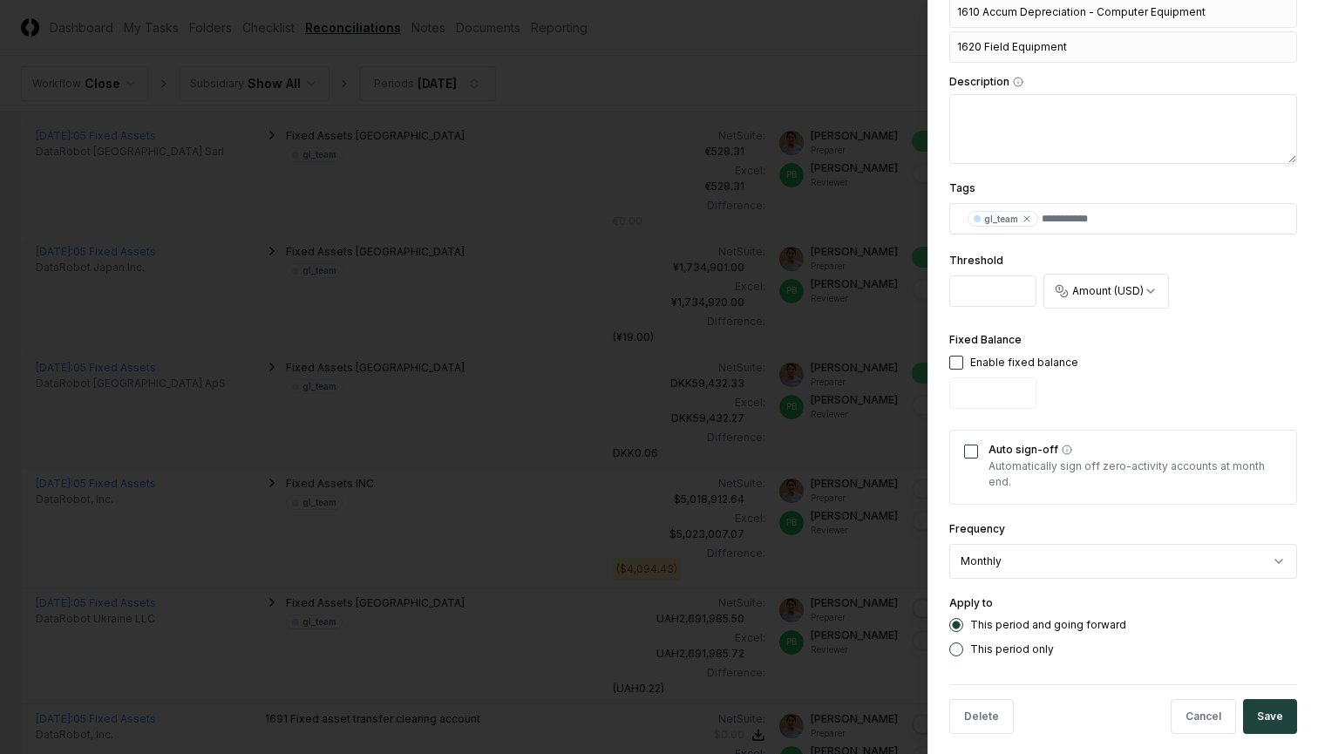
scroll to position [769, 0]
click at [1279, 703] on button "Save" at bounding box center [1270, 717] width 54 height 35
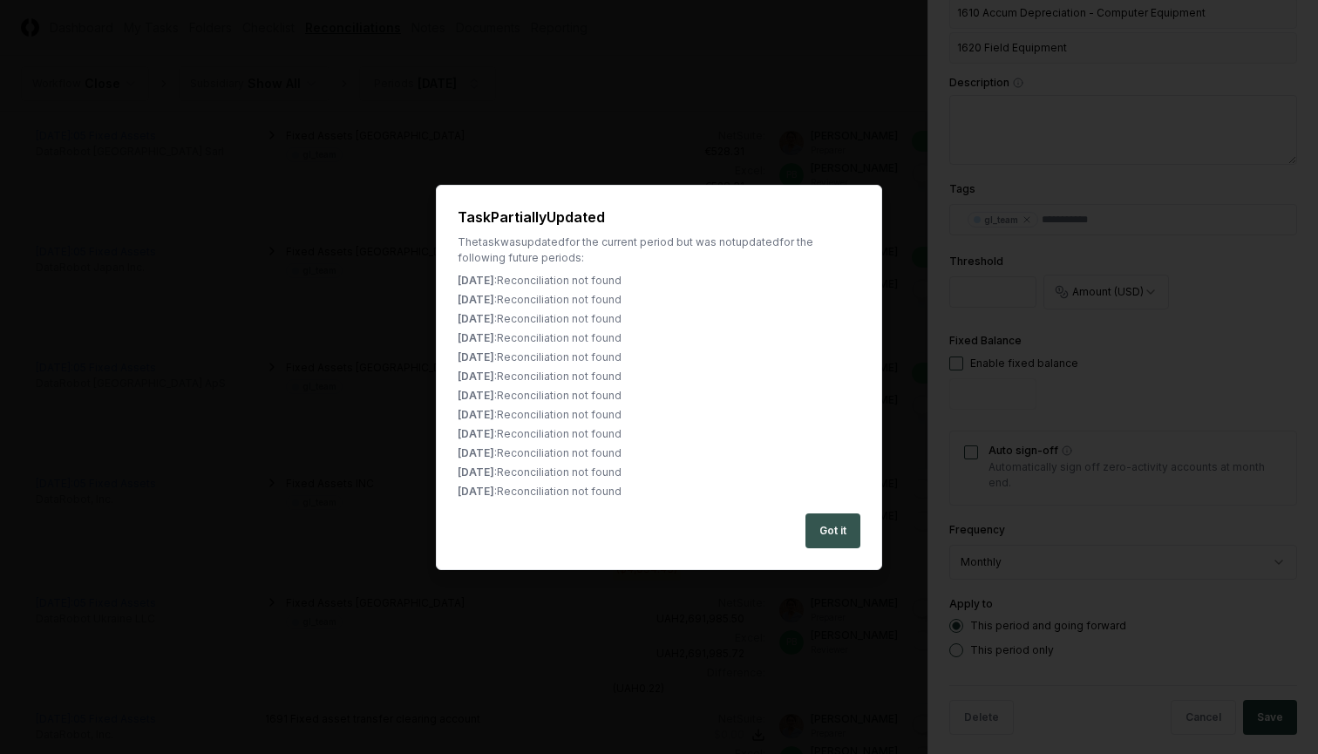
click at [825, 534] on button "Got it" at bounding box center [832, 530] width 55 height 35
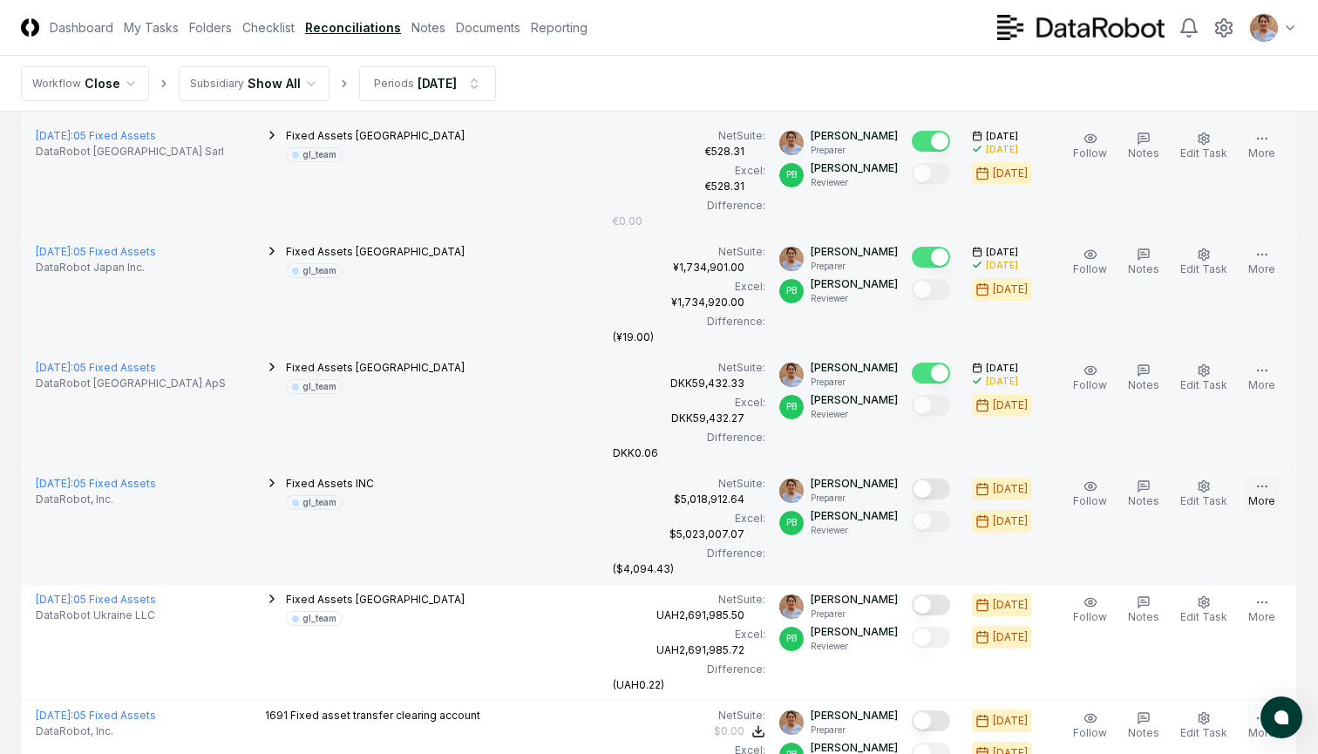
click at [1258, 486] on circle "button" at bounding box center [1257, 486] width 1 height 1
click at [1114, 542] on td "Follow Notes Edit Task More" at bounding box center [1173, 527] width 248 height 116
click at [934, 492] on button "Mark complete" at bounding box center [931, 489] width 38 height 21
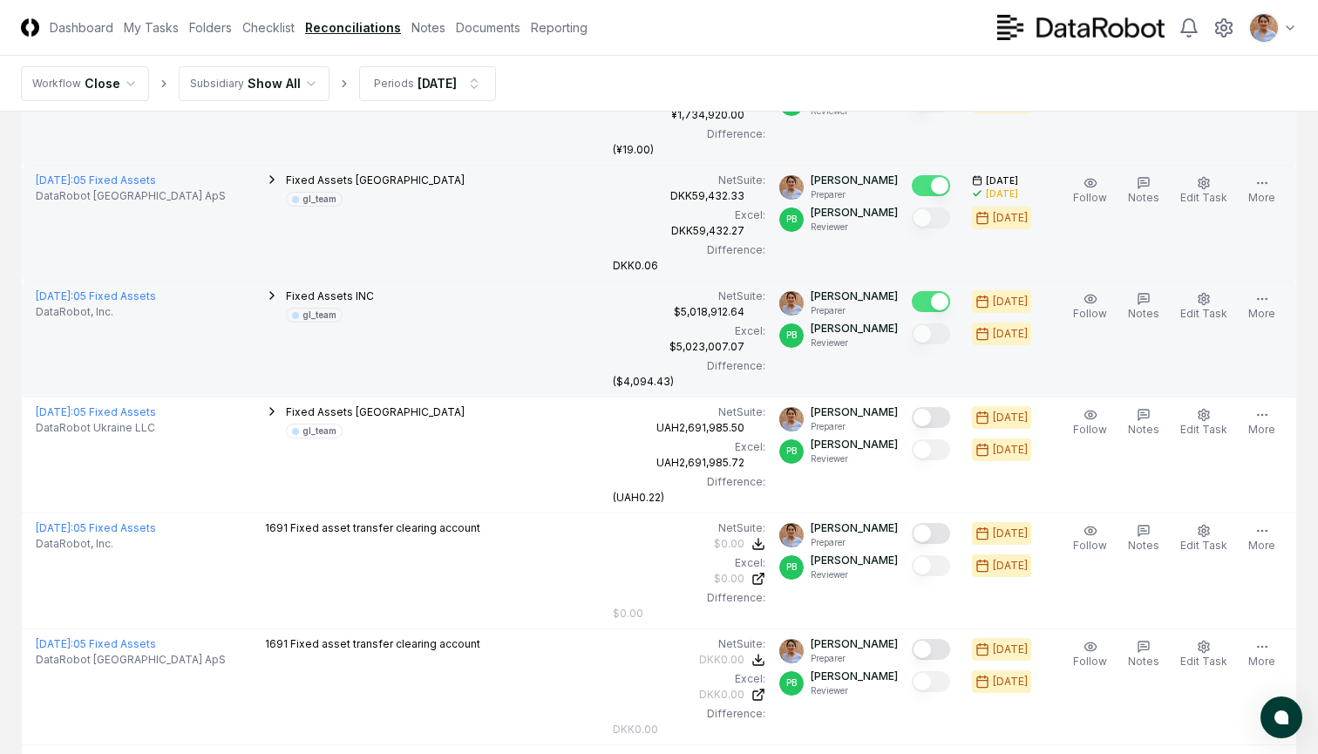
scroll to position [1301, 0]
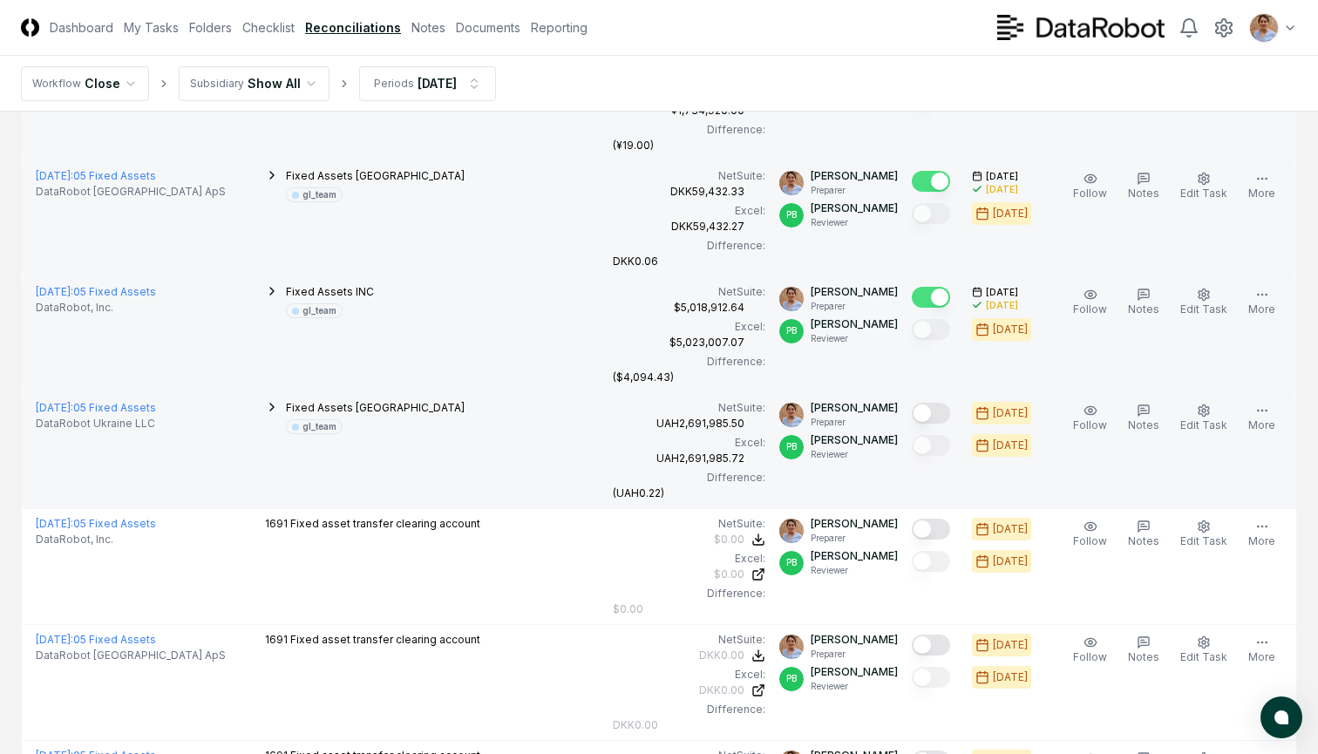
click at [934, 408] on button "Mark complete" at bounding box center [931, 413] width 38 height 21
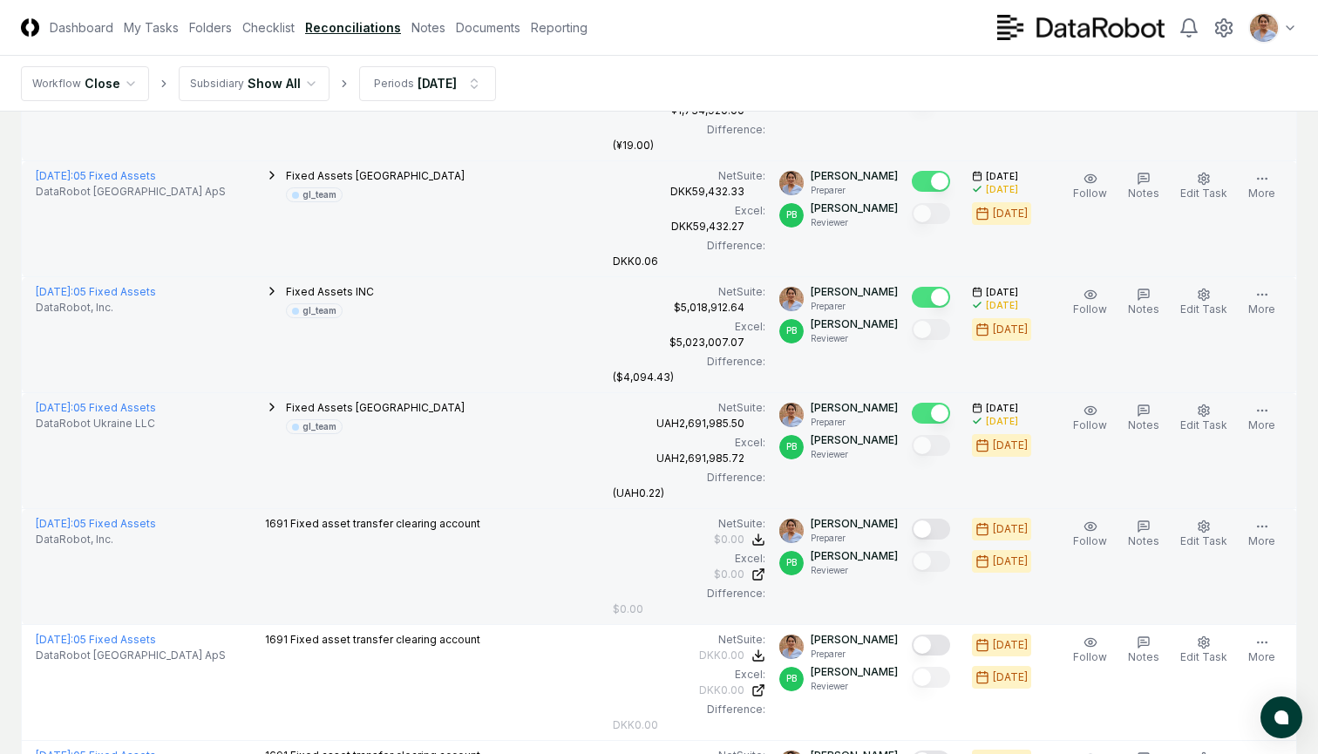
click at [932, 527] on button "Mark complete" at bounding box center [931, 529] width 38 height 21
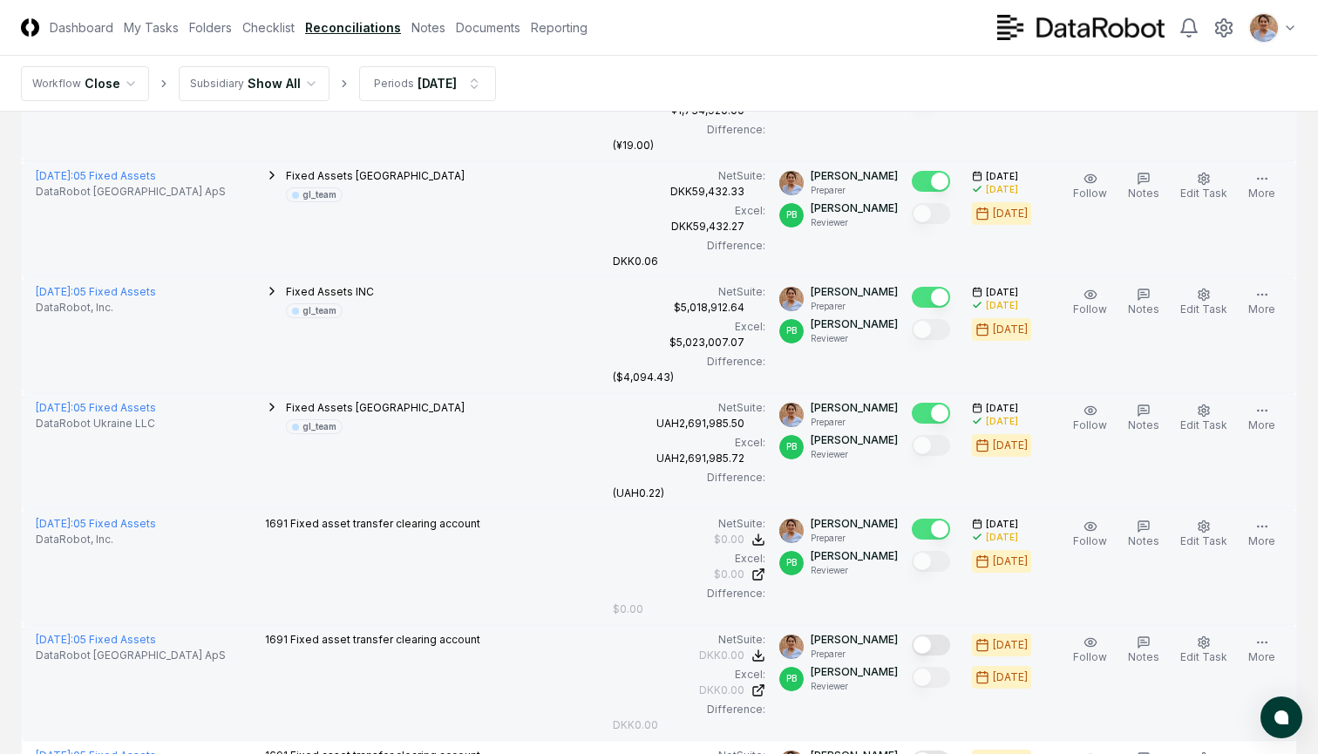
click at [930, 639] on button "Mark complete" at bounding box center [931, 645] width 38 height 21
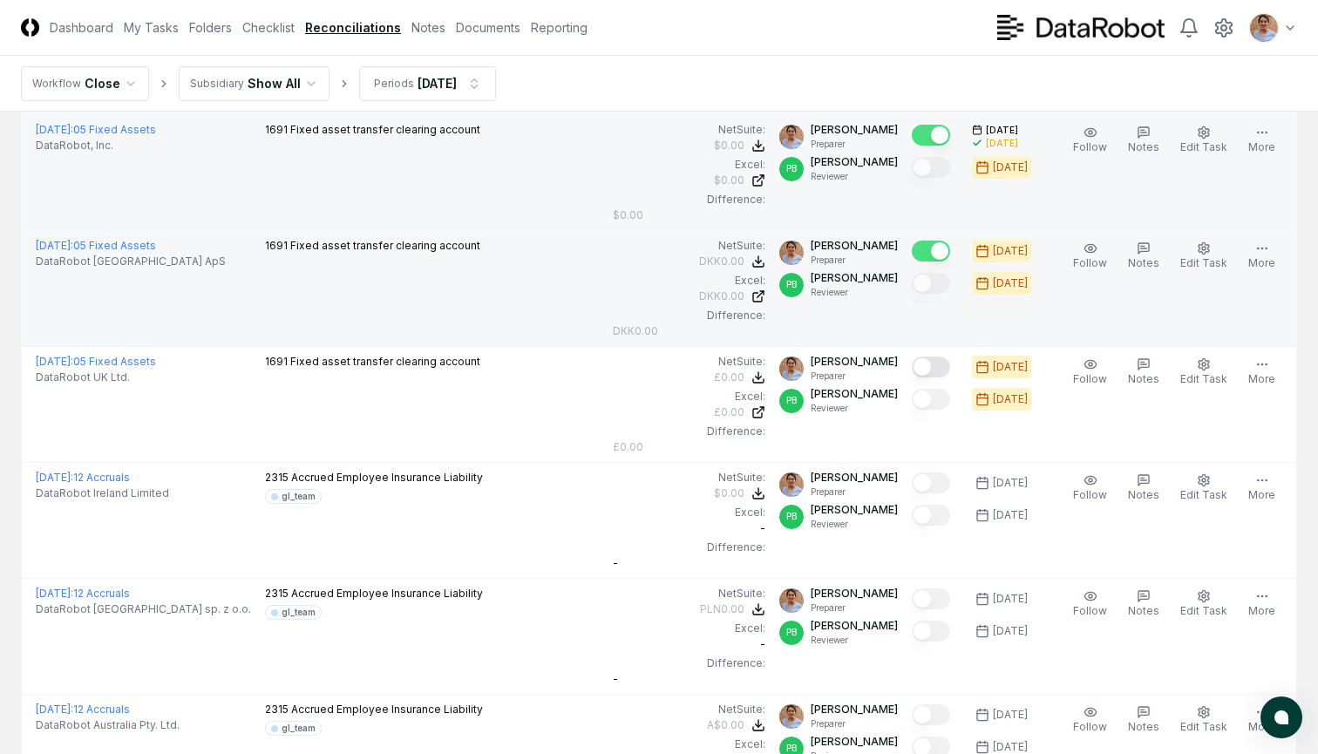
scroll to position [1721, 0]
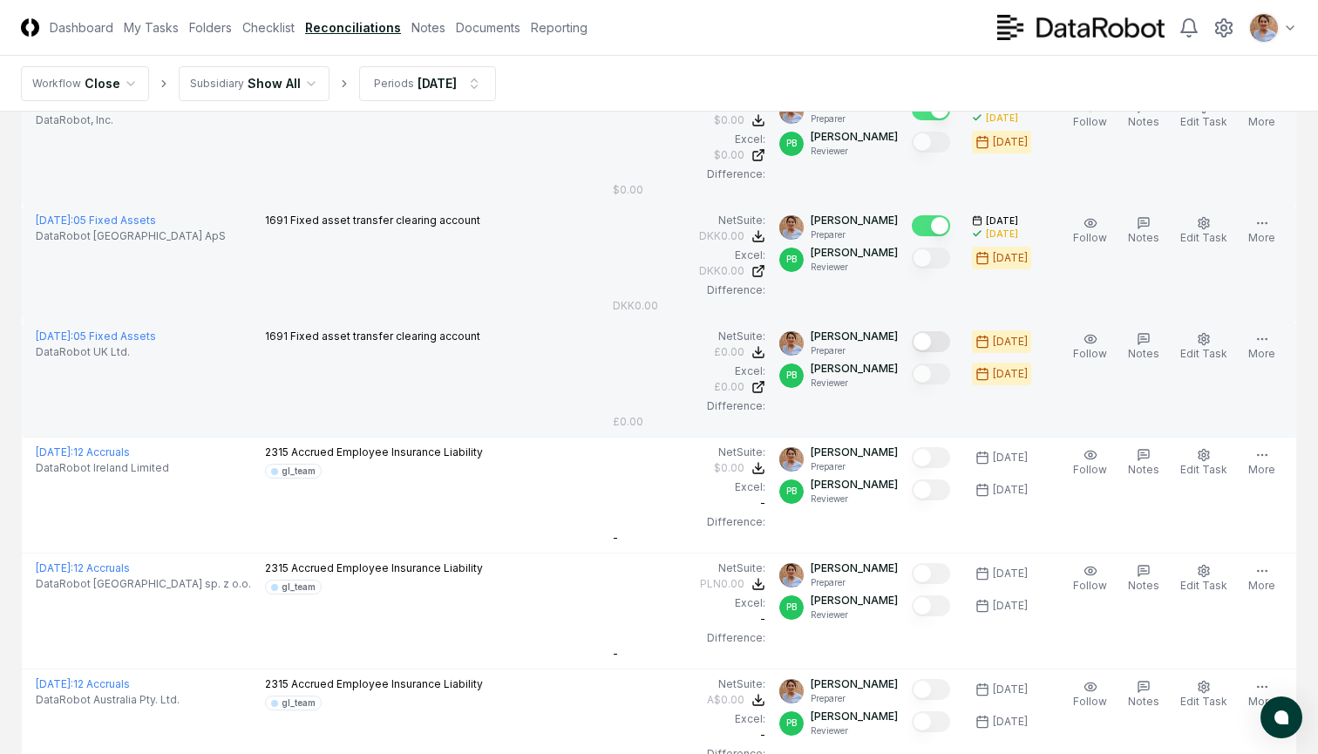
click at [930, 344] on button "Mark complete" at bounding box center [931, 341] width 38 height 21
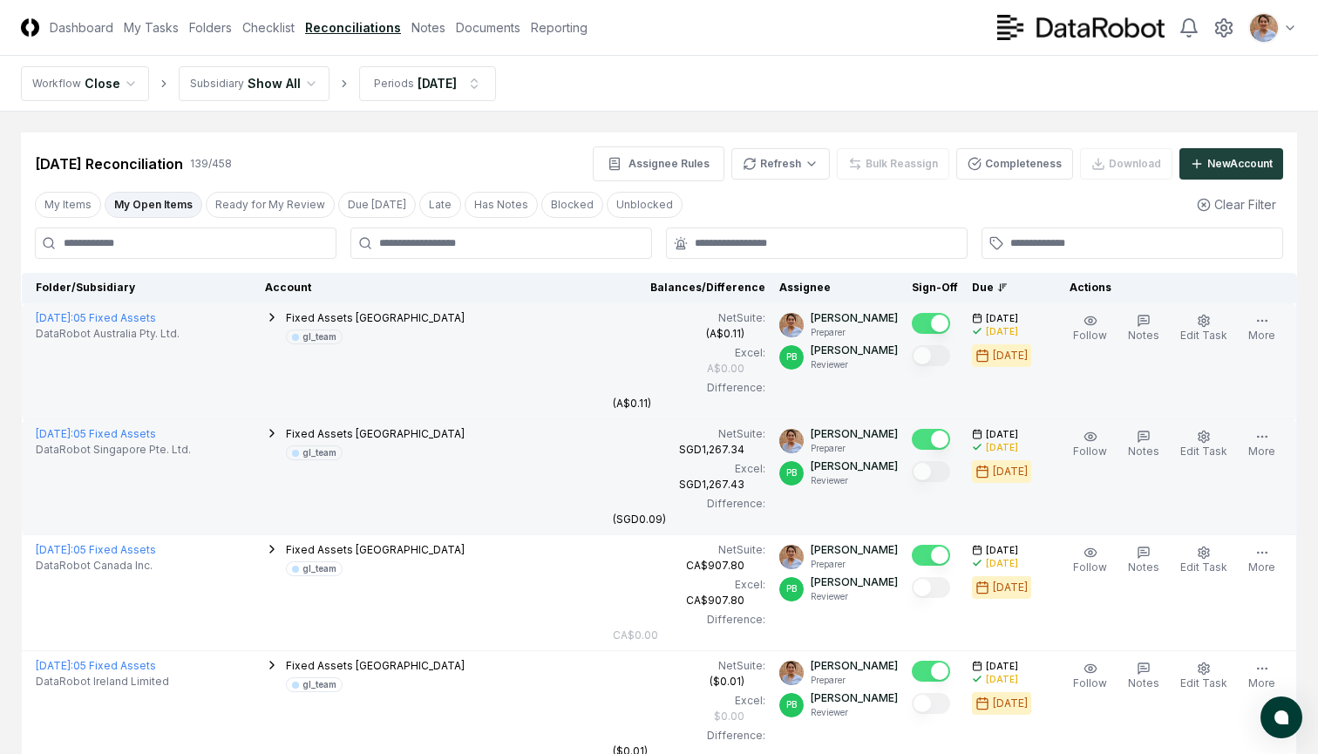
scroll to position [0, 0]
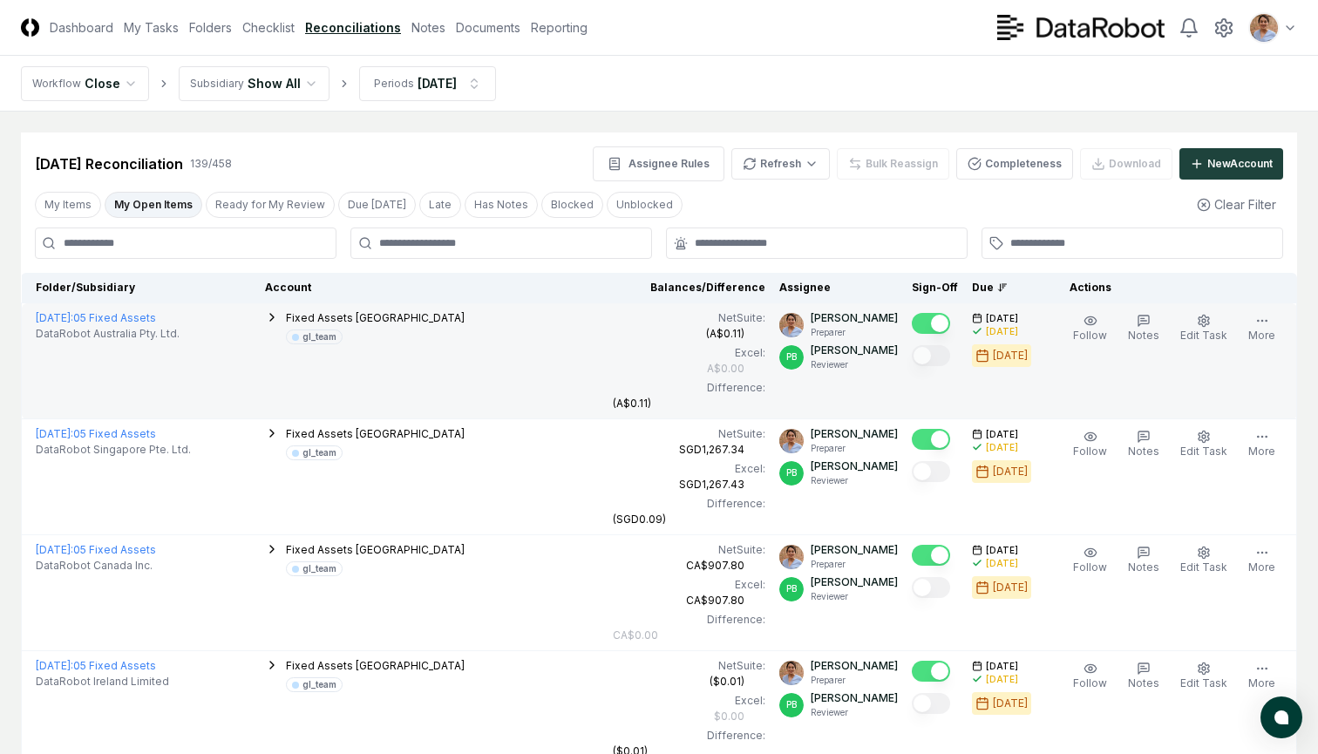
click at [652, 38] on header "CloseCore Dashboard My Tasks Folders Checklist Reconciliations Notes Documents …" at bounding box center [659, 28] width 1318 height 56
click at [268, 28] on link "Checklist" at bounding box center [268, 27] width 52 height 18
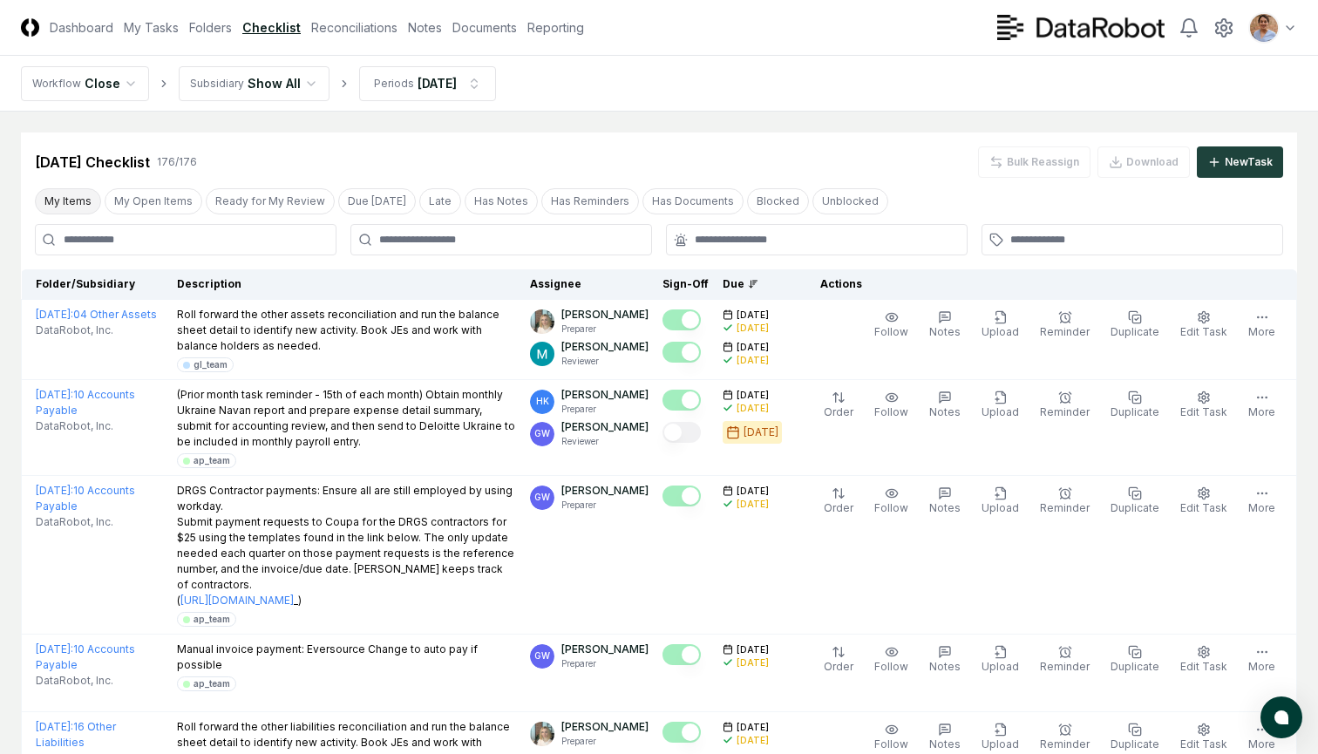
click at [59, 199] on button "My Items" at bounding box center [68, 201] width 66 height 26
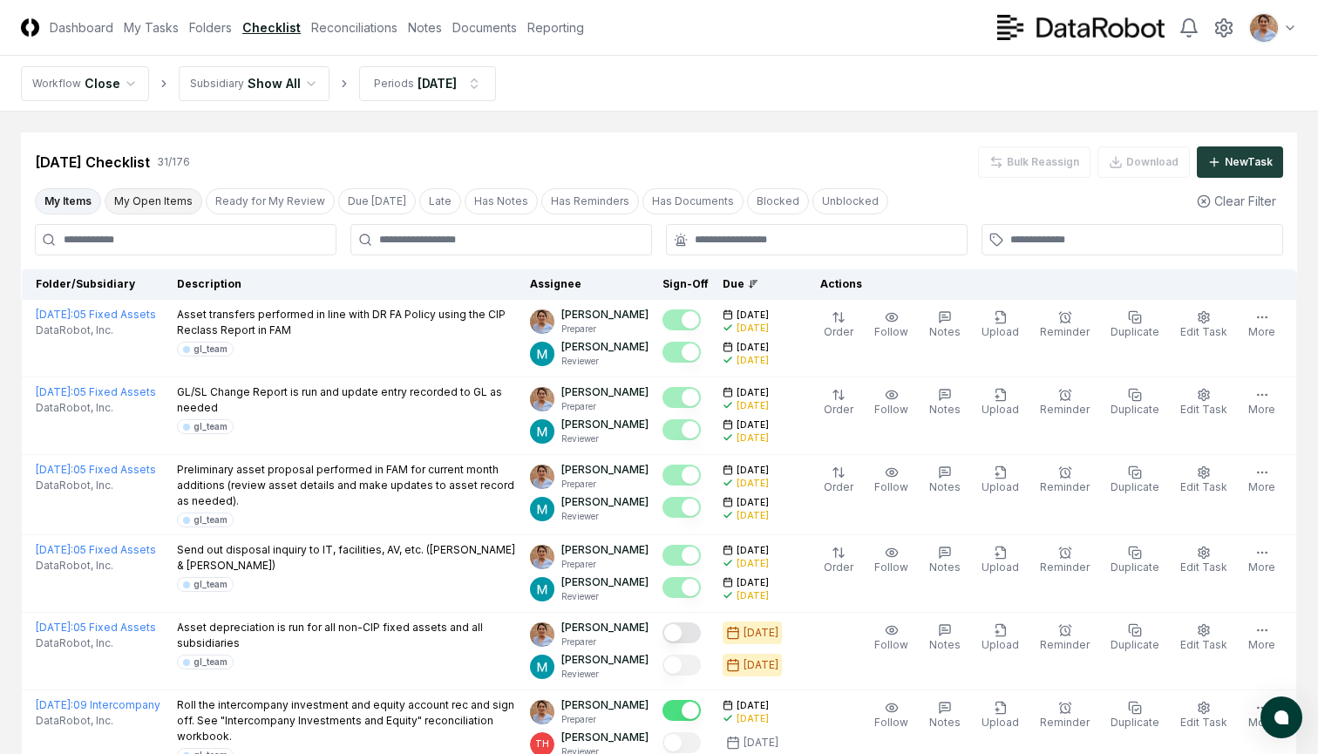
click at [166, 200] on button "My Open Items" at bounding box center [154, 201] width 98 height 26
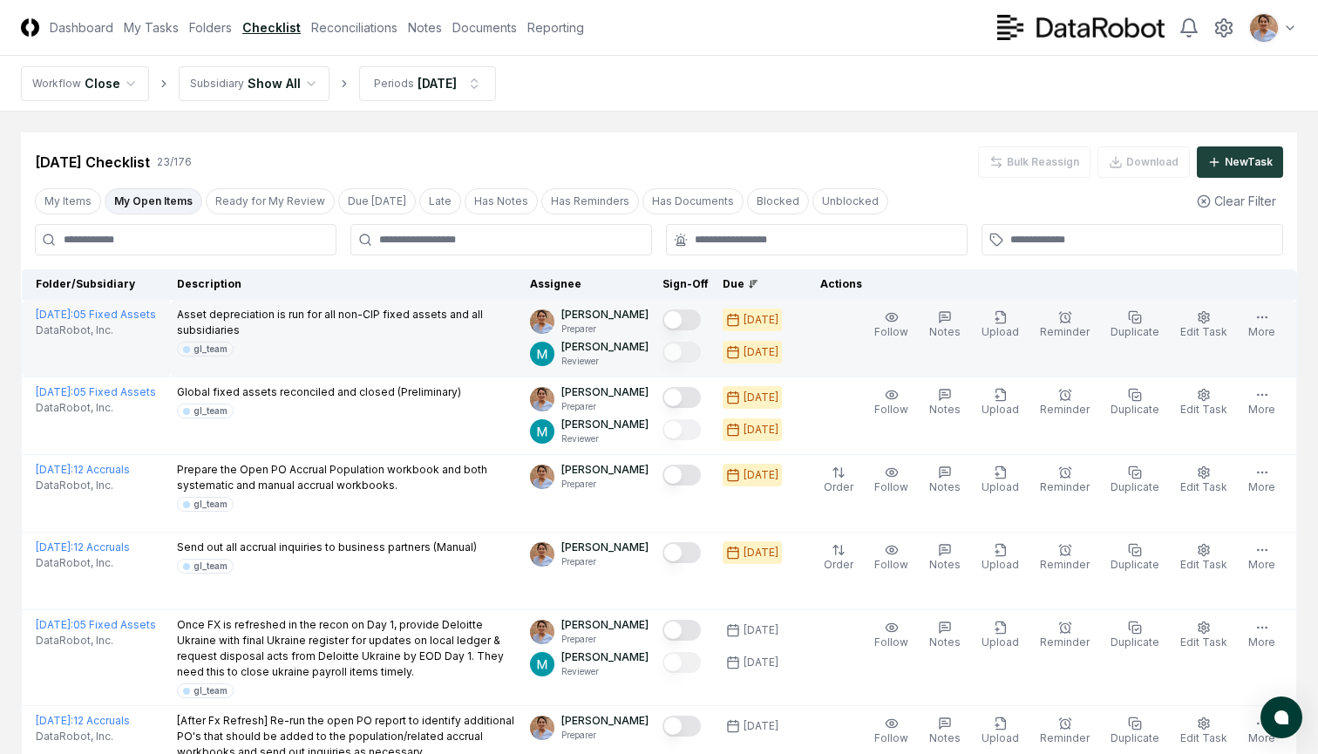
click at [692, 318] on button "Mark complete" at bounding box center [681, 319] width 38 height 21
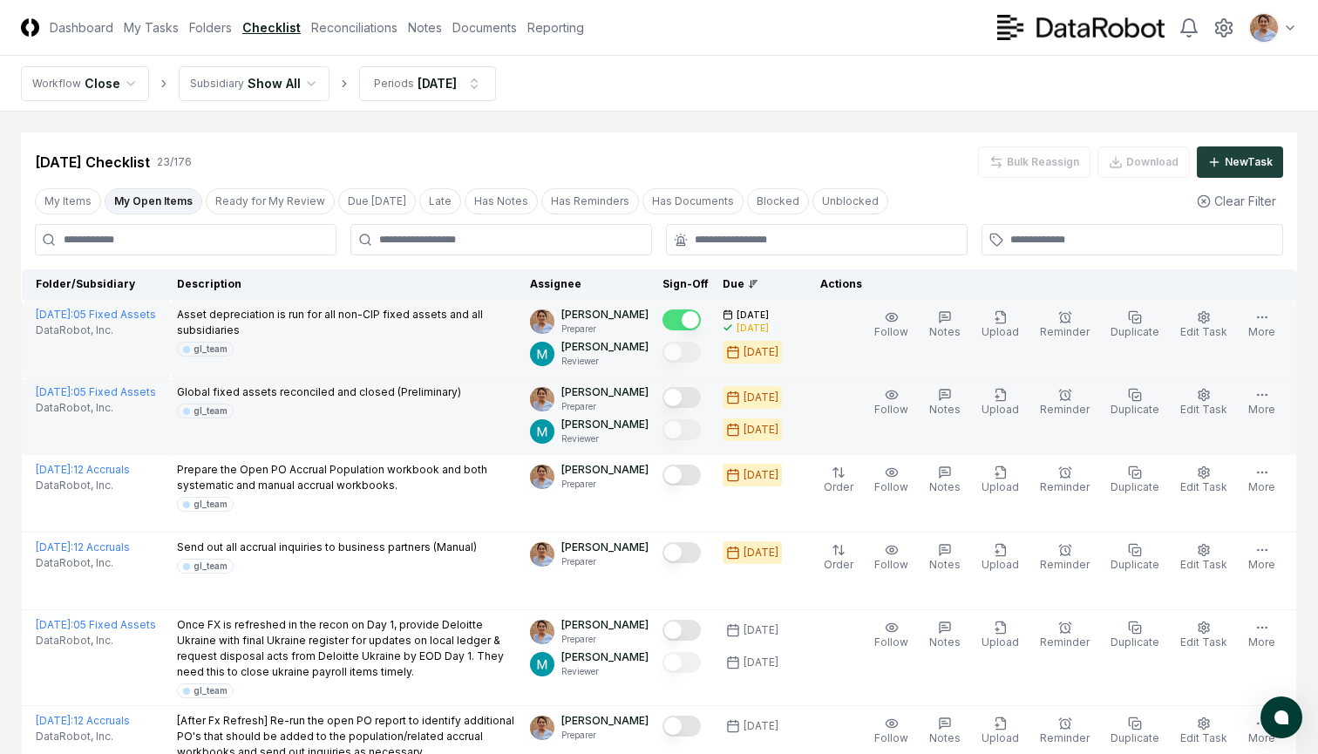
click at [687, 399] on button "Mark complete" at bounding box center [681, 397] width 38 height 21
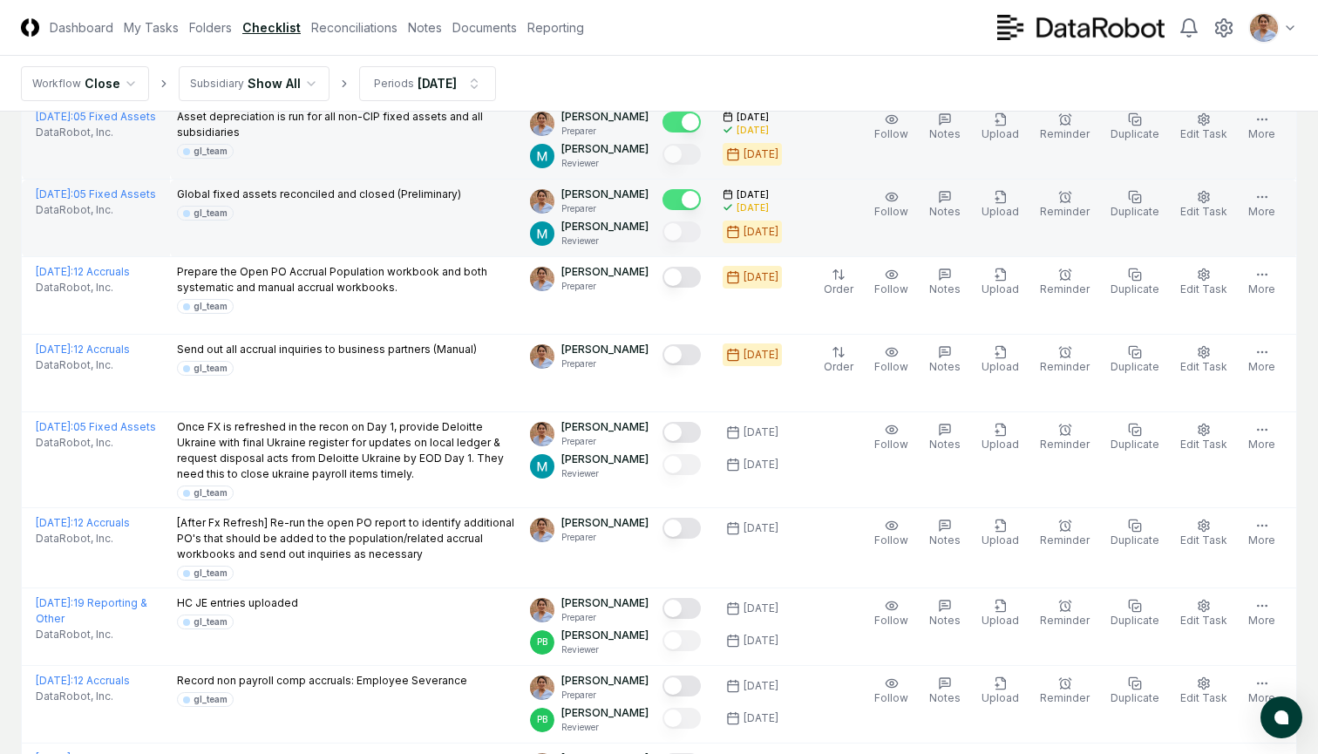
scroll to position [206, 0]
